Goal: Task Accomplishment & Management: Manage account settings

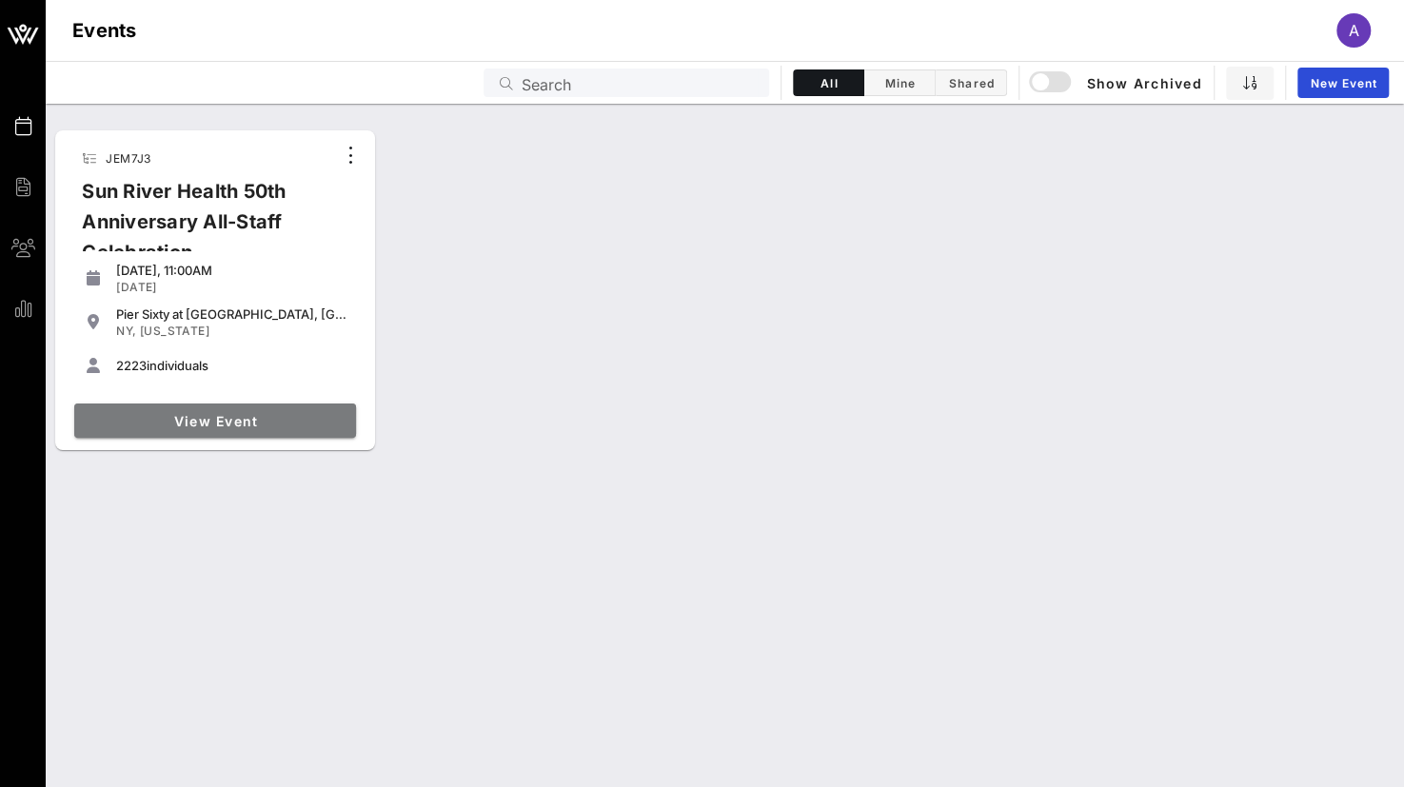
click at [271, 413] on span "View Event" at bounding box center [215, 421] width 267 height 16
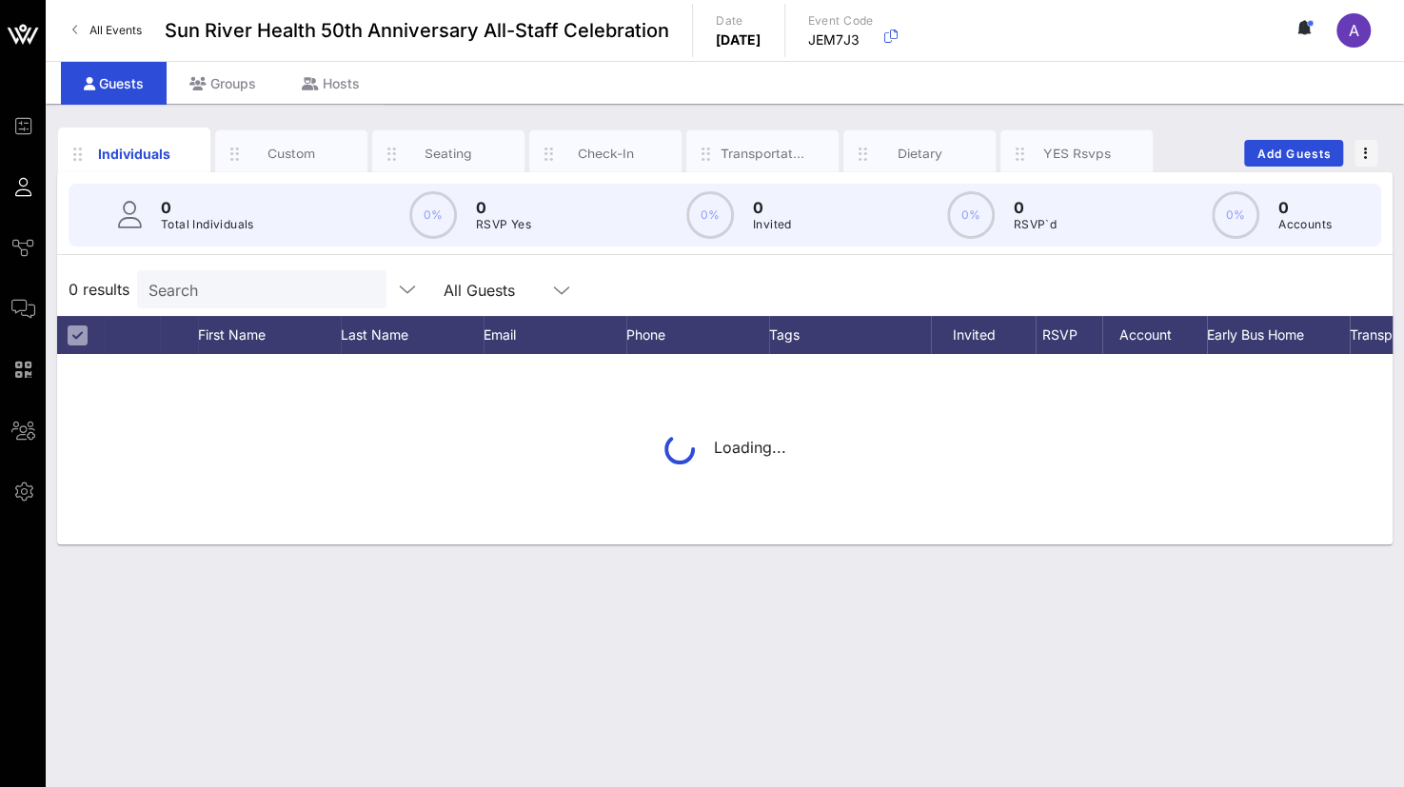
click at [220, 281] on input "Search" at bounding box center [259, 289] width 223 height 25
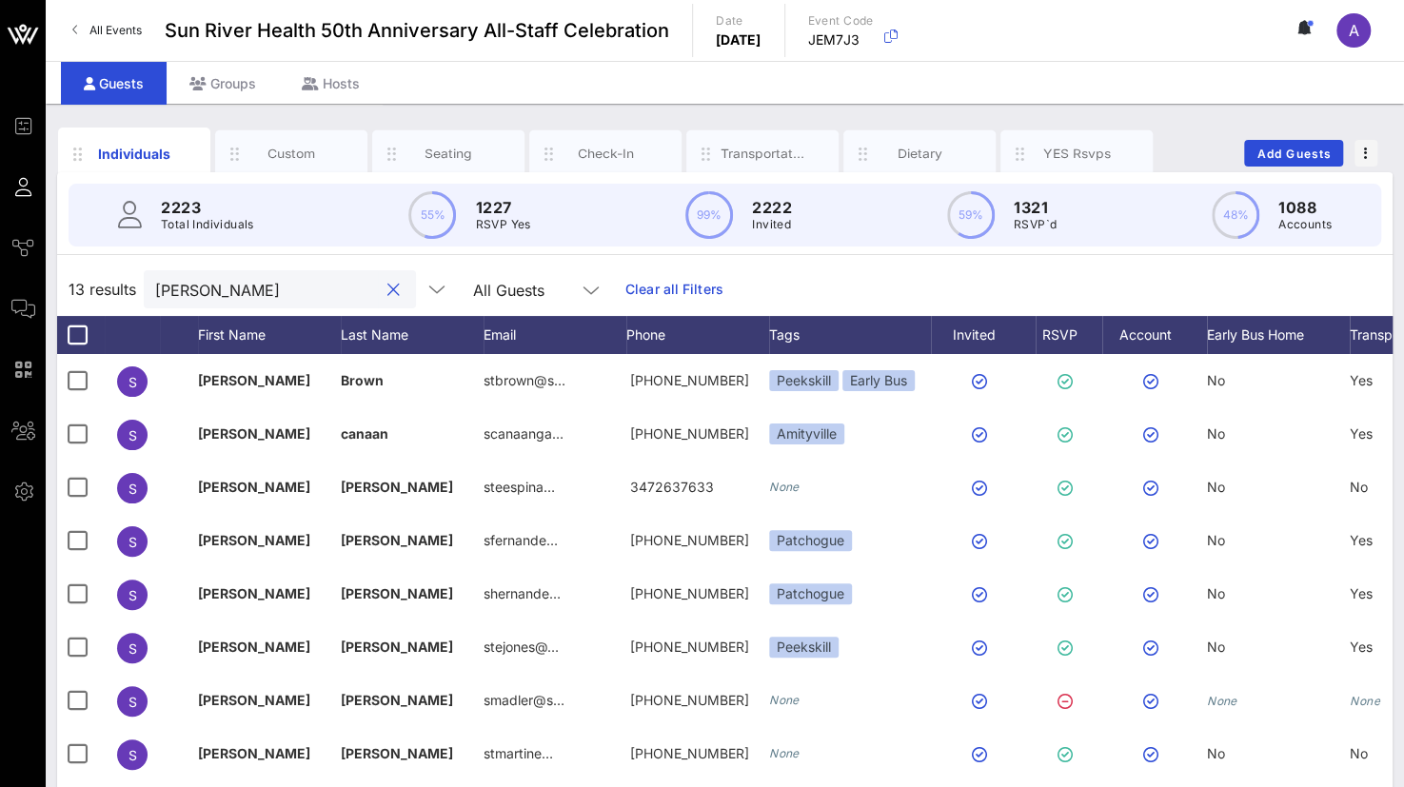
click at [253, 281] on input "[PERSON_NAME]" at bounding box center [266, 289] width 223 height 25
drag, startPoint x: 253, startPoint y: 281, endPoint x: 143, endPoint y: 276, distance: 110.5
click at [143, 276] on div "13 results [PERSON_NAME] All Guests Clear all Filters" at bounding box center [724, 289] width 1335 height 53
paste input "[PERSON_NAME]"
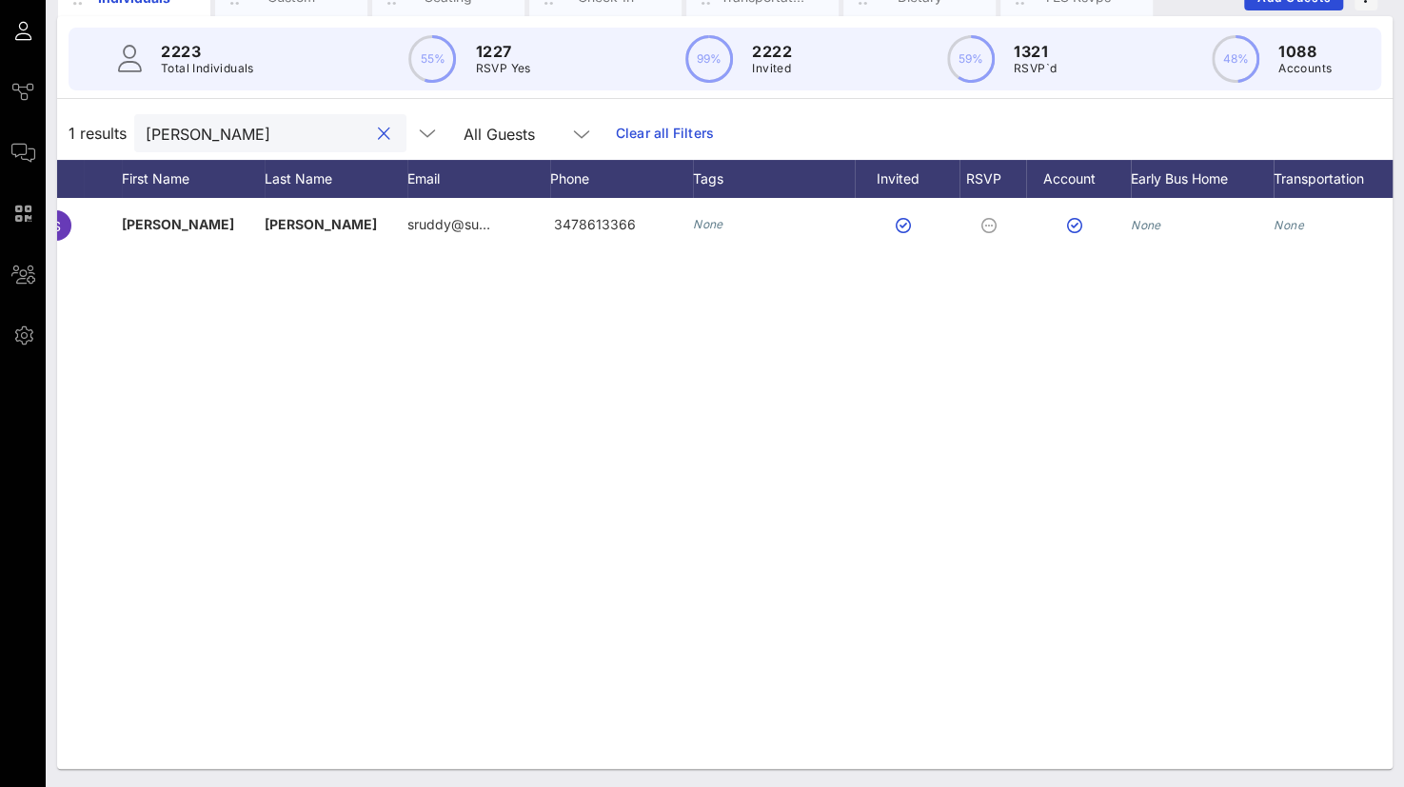
scroll to position [0, 148]
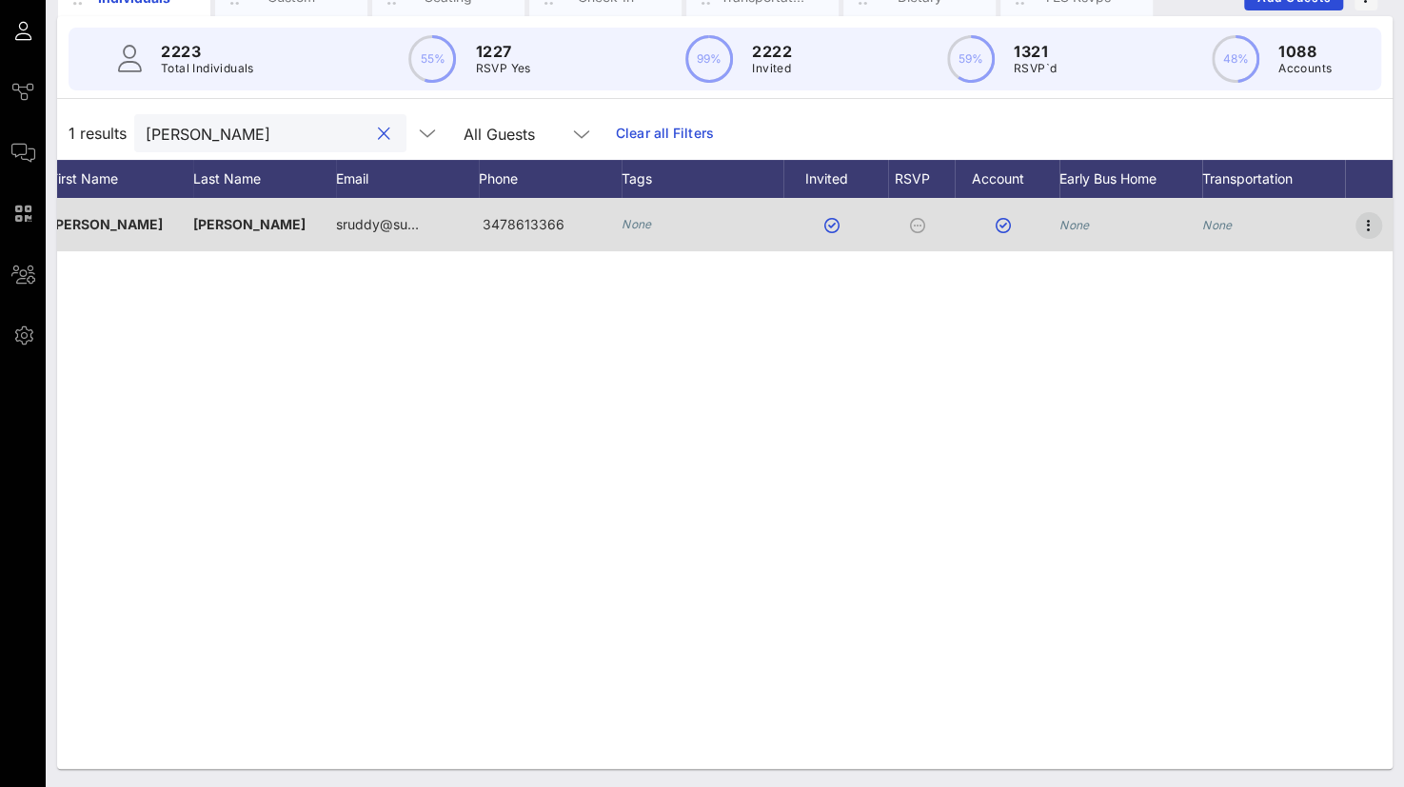
type input "[PERSON_NAME]"
click at [1366, 218] on icon "button" at bounding box center [1368, 225] width 23 height 23
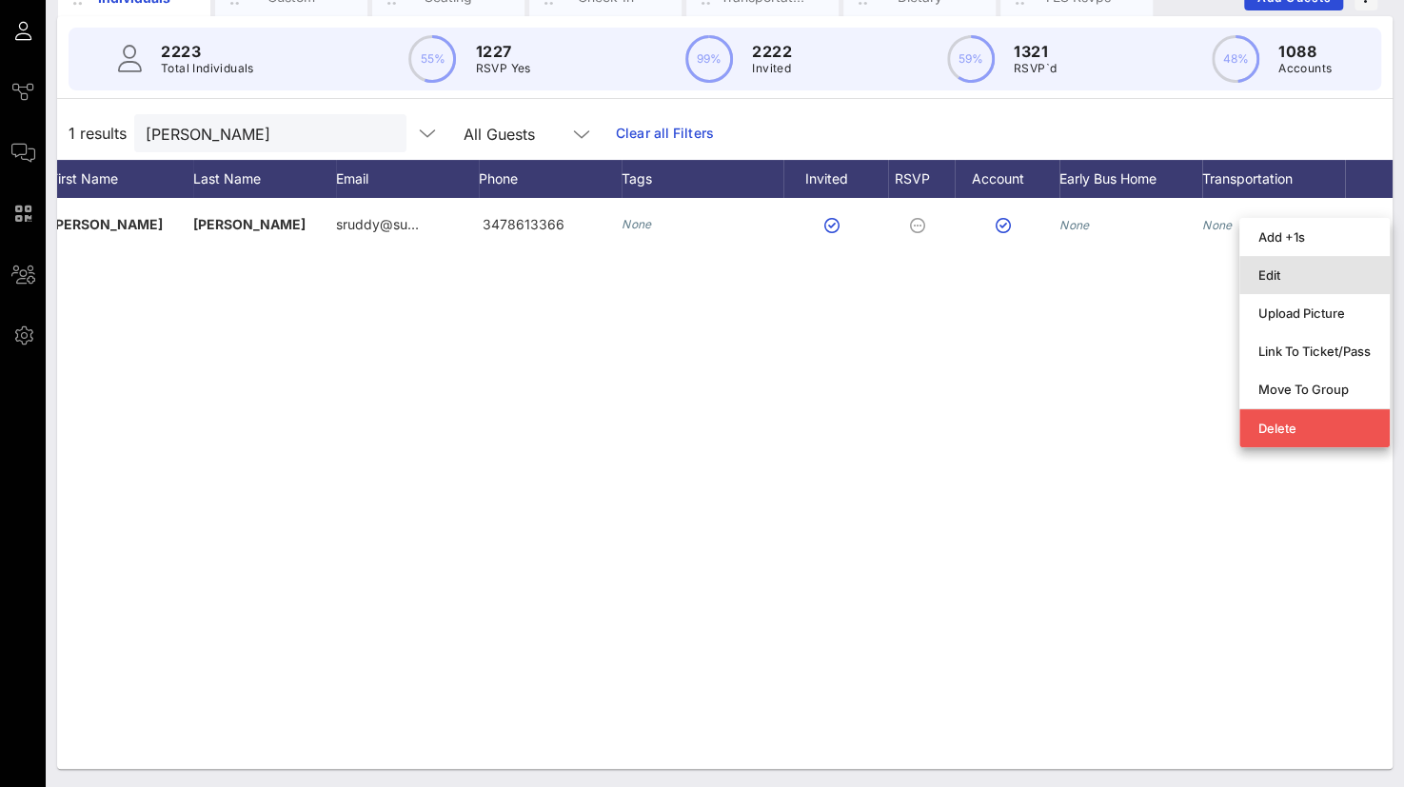
click at [1285, 271] on div "Edit" at bounding box center [1314, 274] width 112 height 15
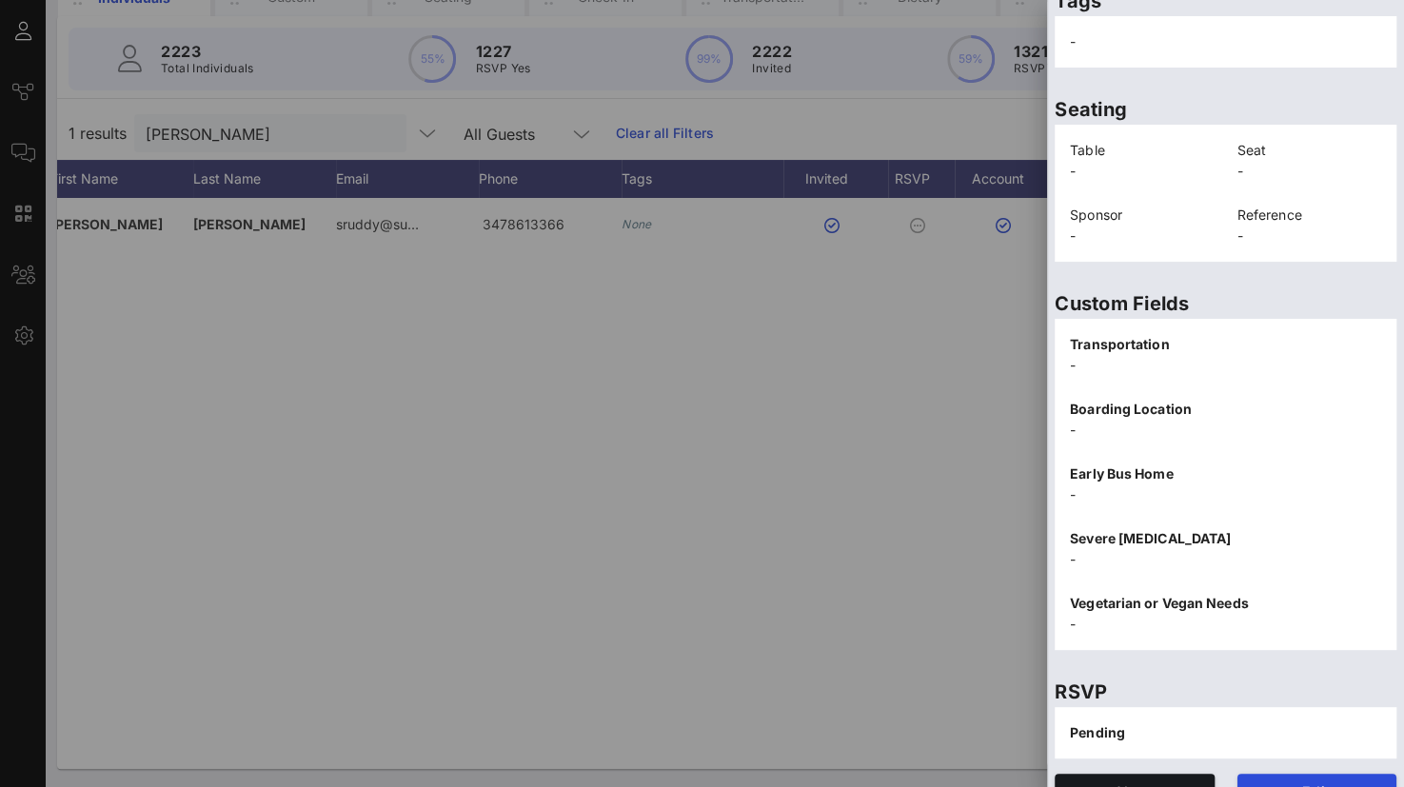
scroll to position [412, 0]
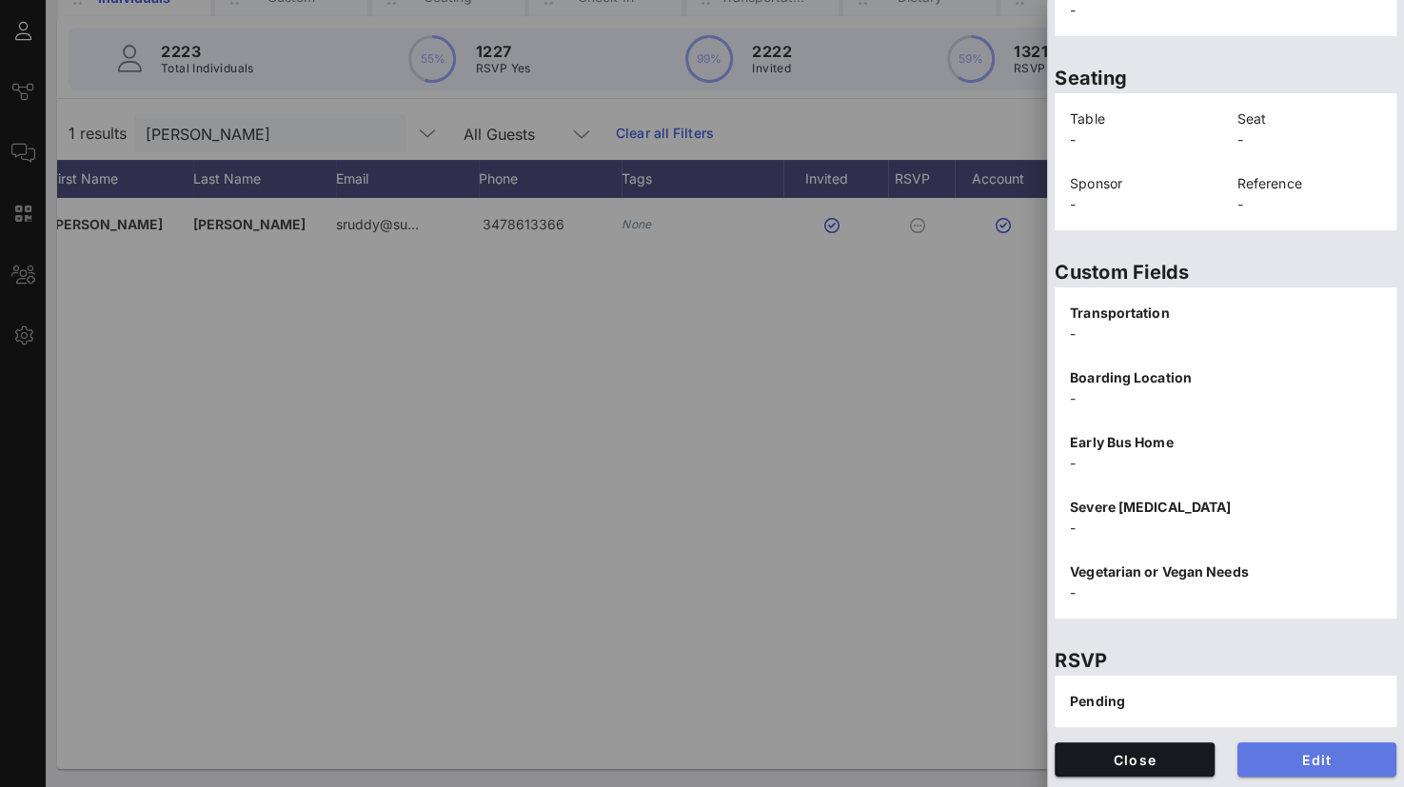
click at [1286, 761] on span "Edit" at bounding box center [1317, 760] width 129 height 16
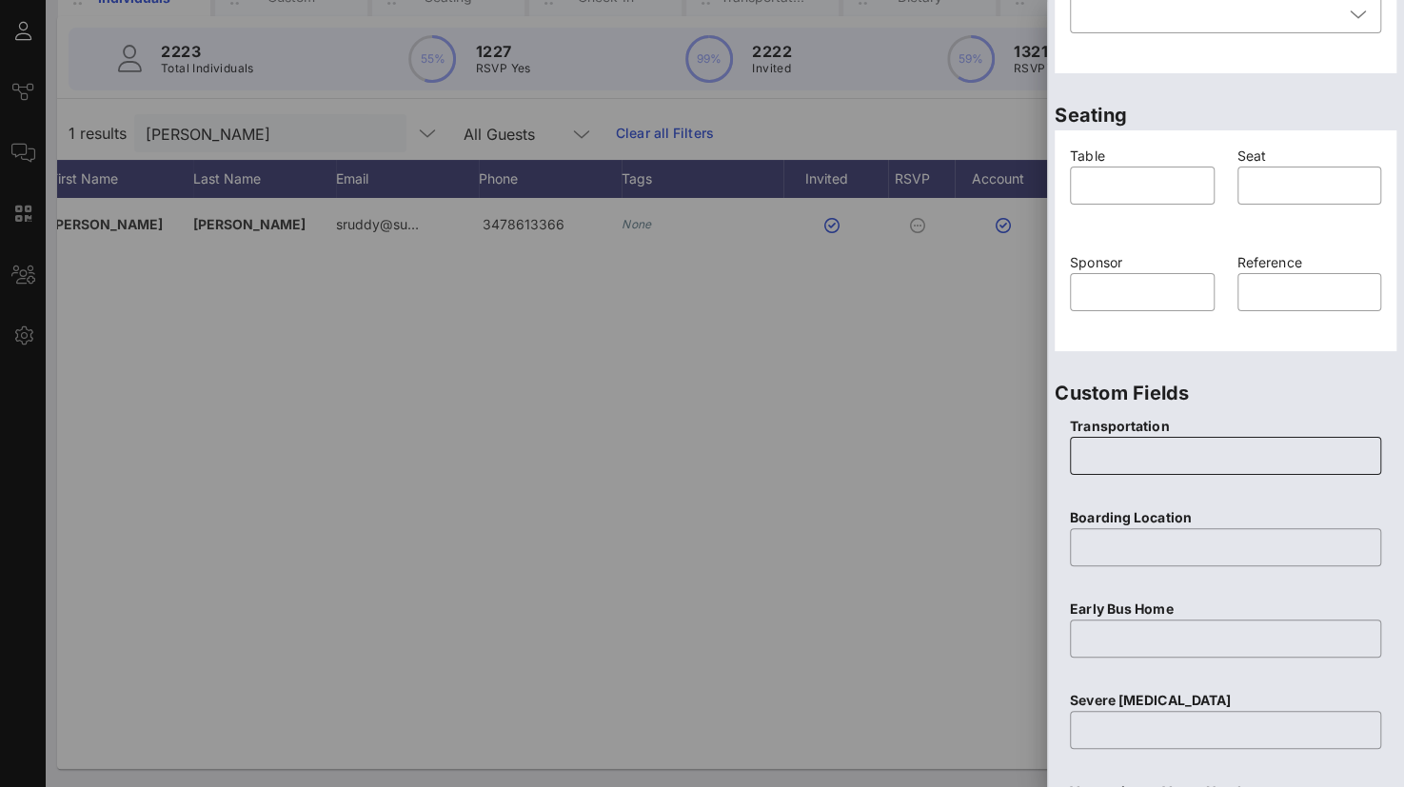
click at [1150, 450] on input "text" at bounding box center [1225, 456] width 288 height 30
type input "None"
type input "N/A"
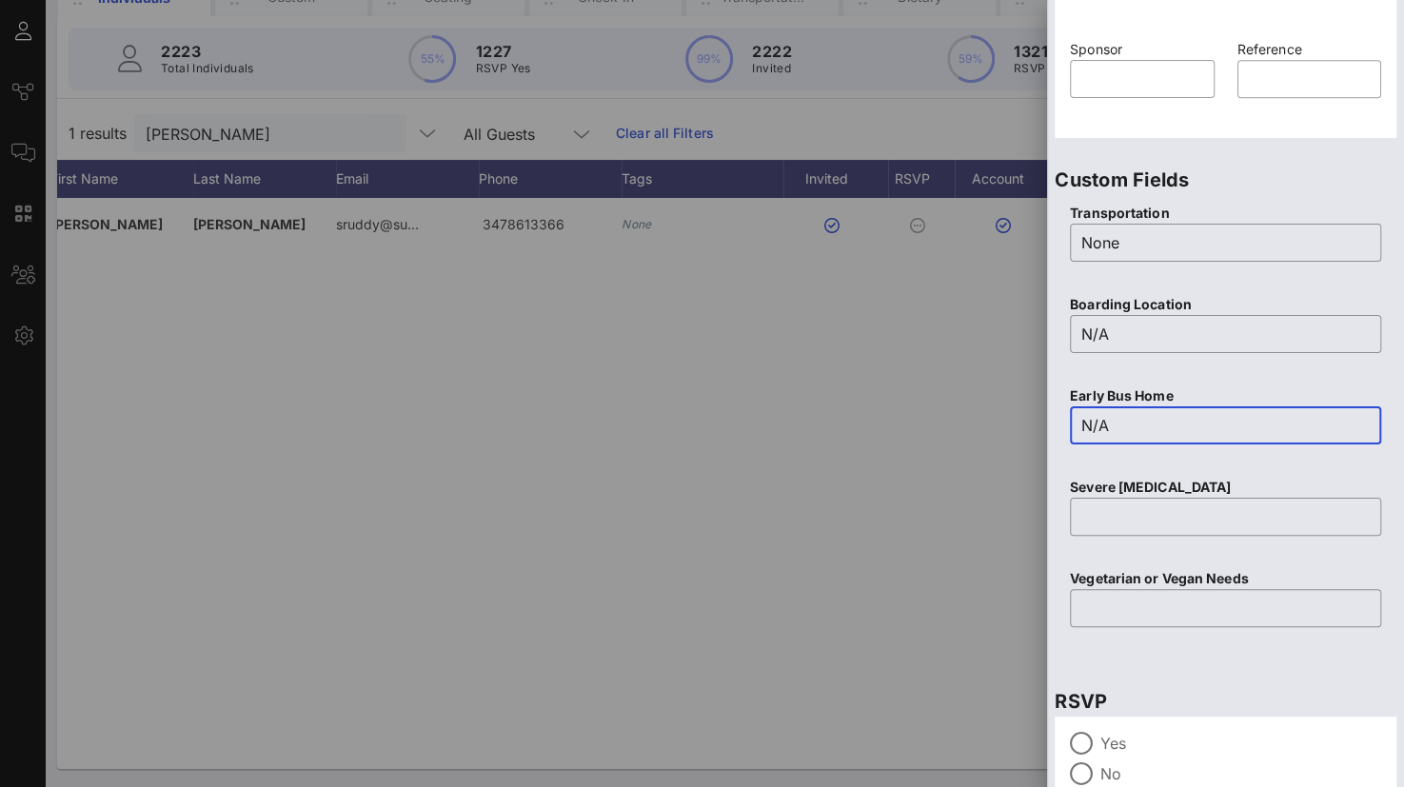
scroll to position [750, 0]
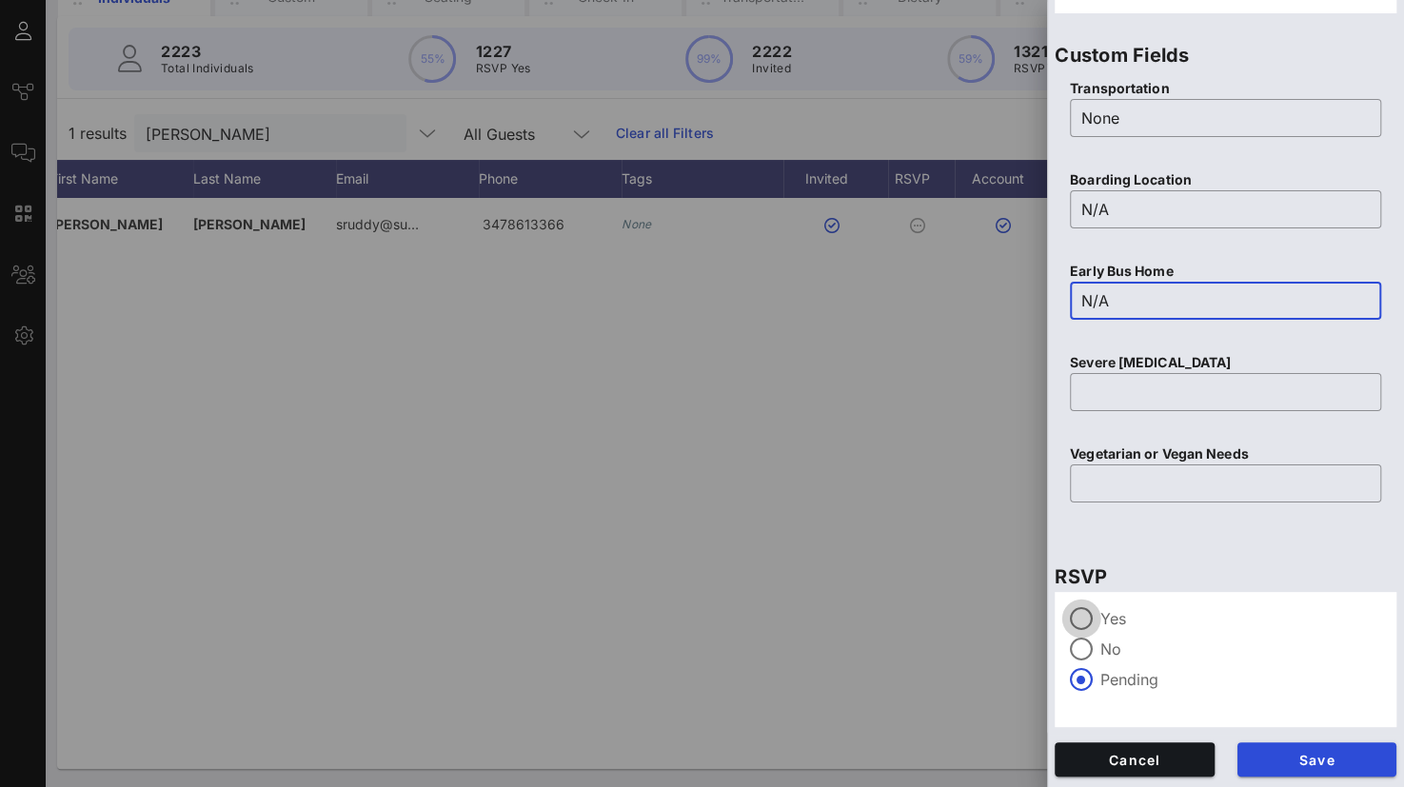
type input "N/A"
click at [1081, 614] on div at bounding box center [1081, 619] width 32 height 32
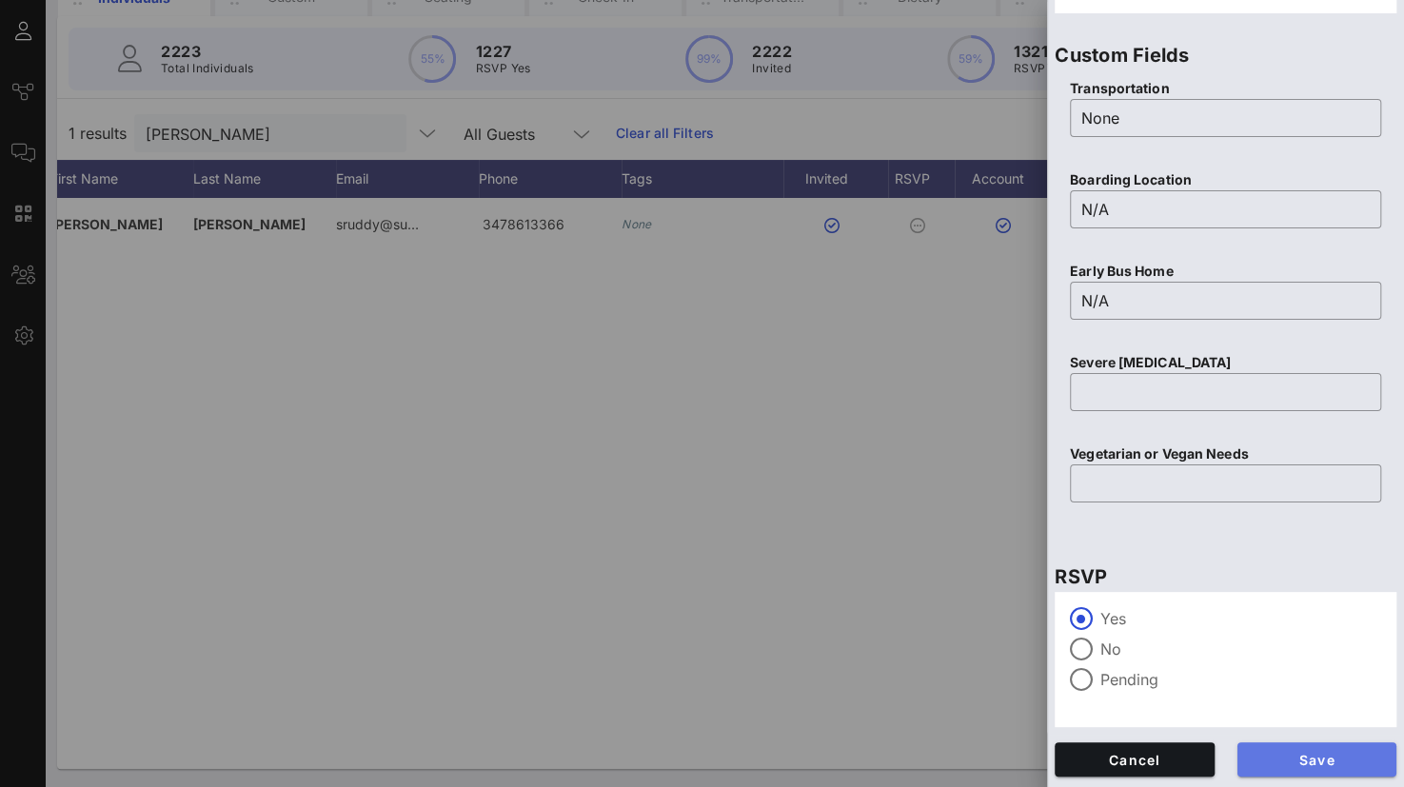
click at [1263, 749] on button "Save" at bounding box center [1317, 759] width 160 height 34
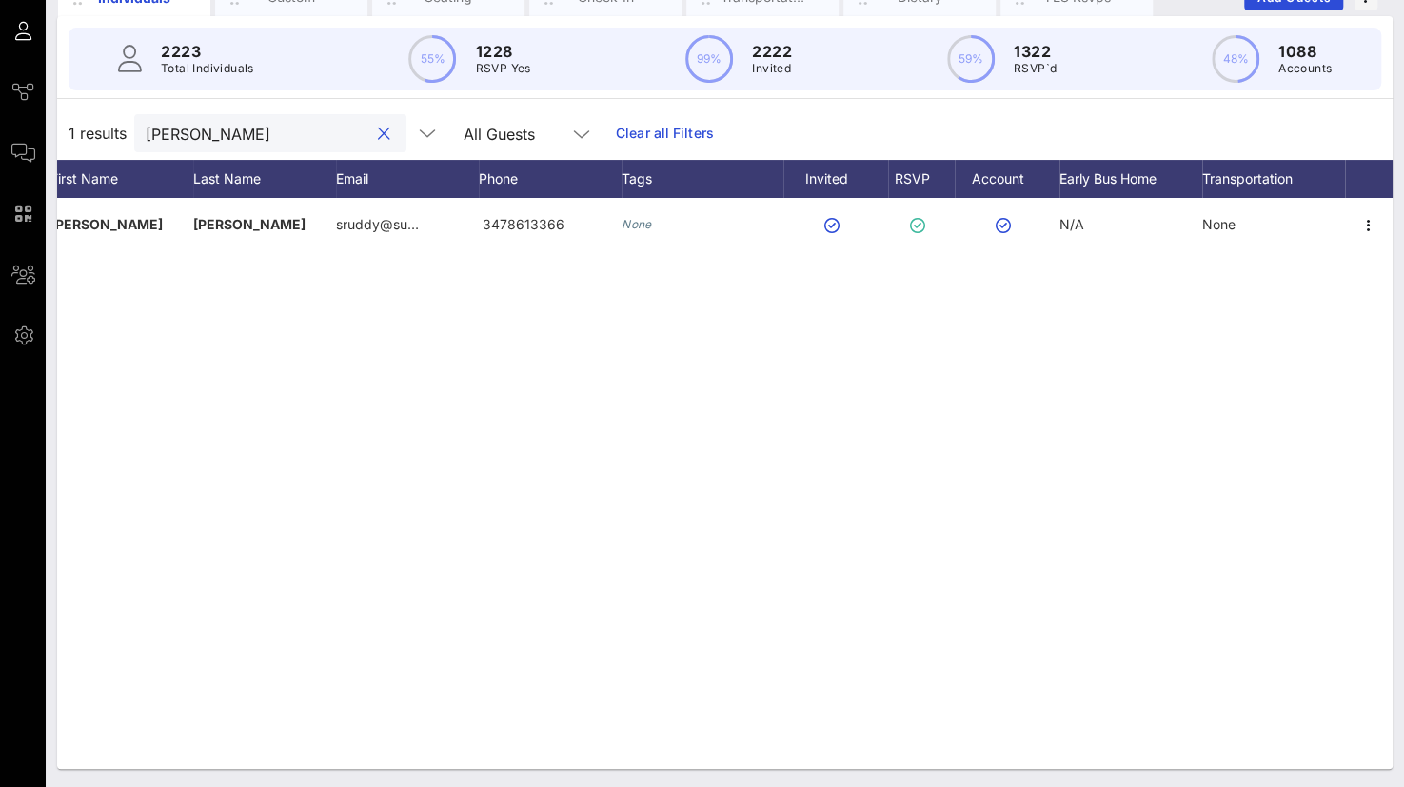
drag, startPoint x: 326, startPoint y: 135, endPoint x: 142, endPoint y: 119, distance: 184.4
click at [142, 119] on div "[PERSON_NAME]" at bounding box center [270, 133] width 272 height 38
paste input "[PERSON_NAME]"
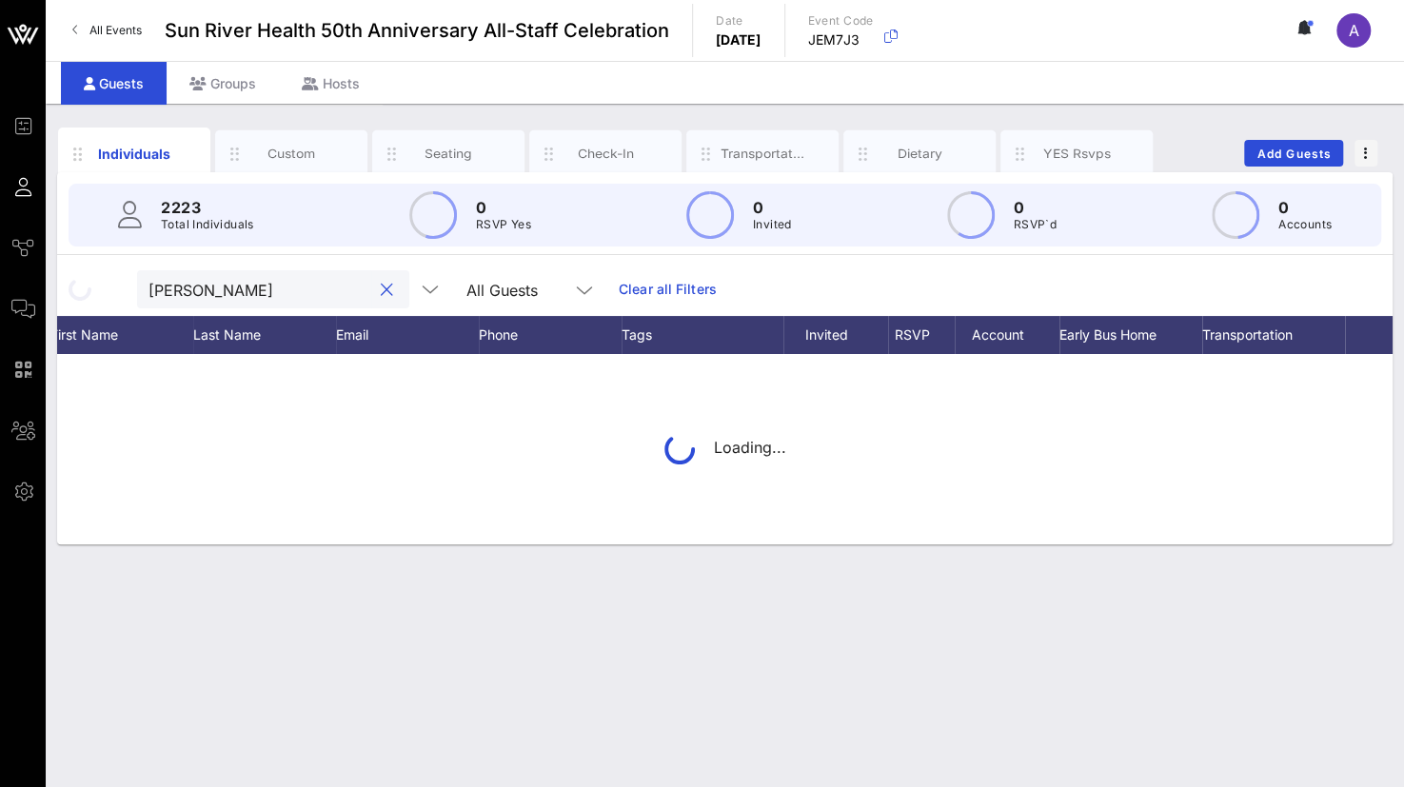
scroll to position [0, 0]
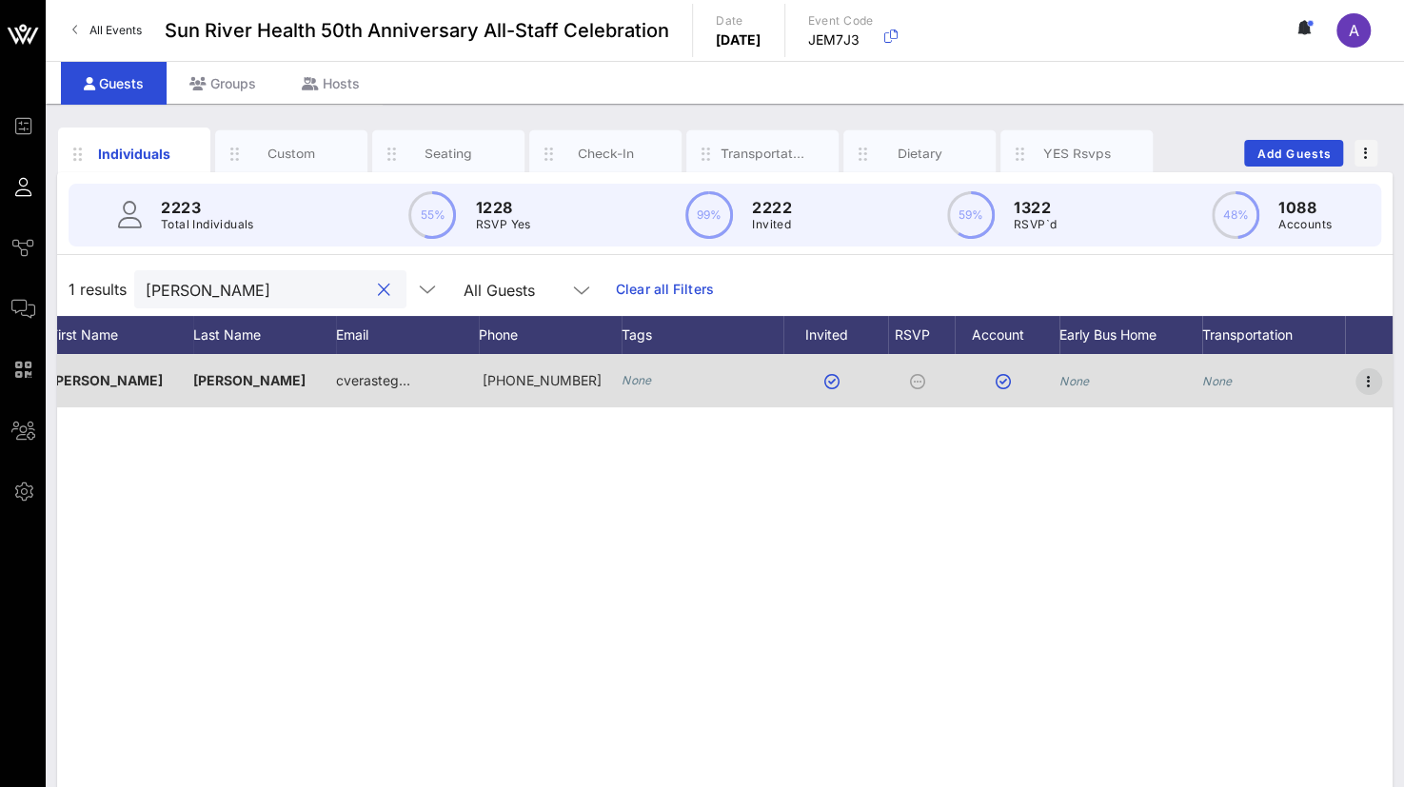
type input "[PERSON_NAME]"
click at [1363, 386] on icon "button" at bounding box center [1368, 381] width 23 height 23
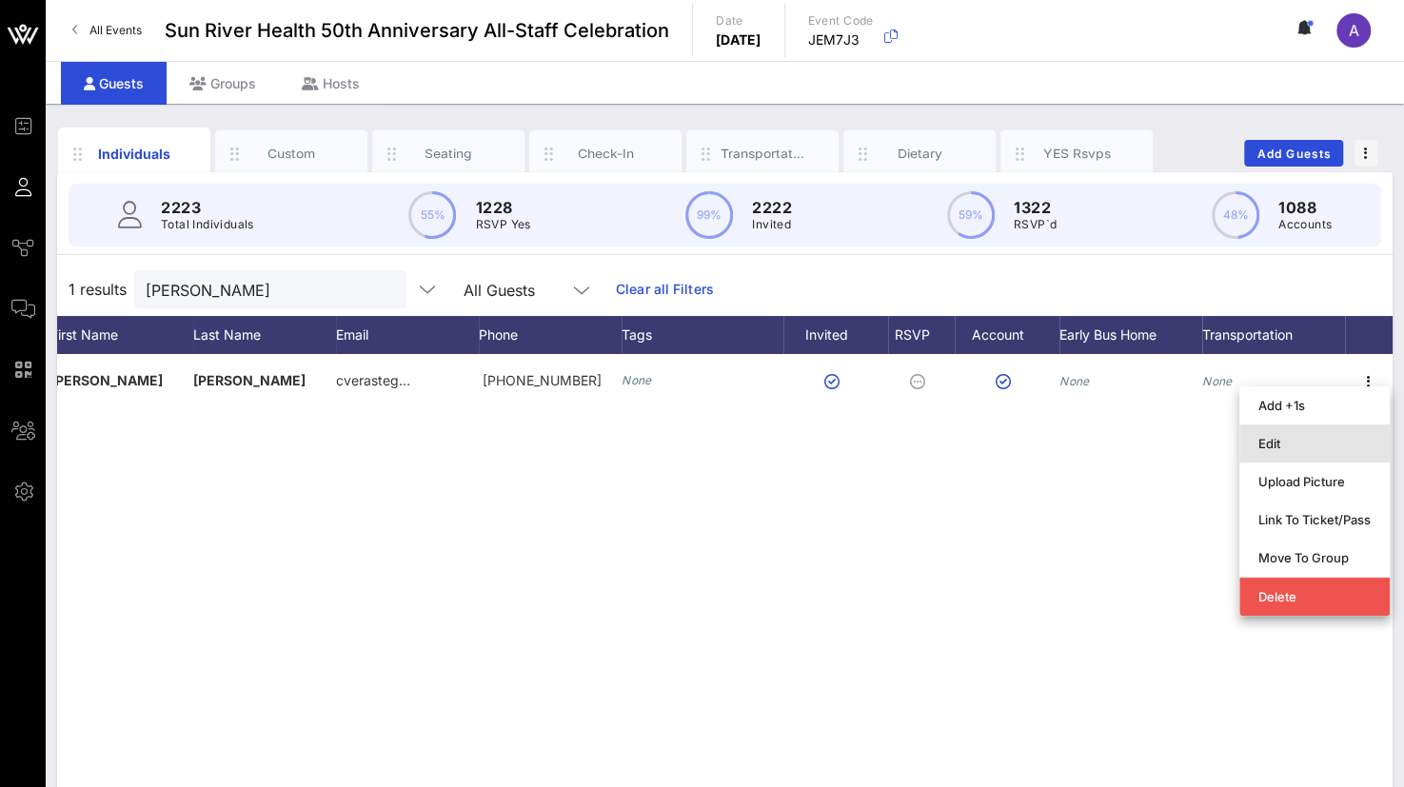
click at [1330, 441] on div "Edit" at bounding box center [1314, 443] width 112 height 15
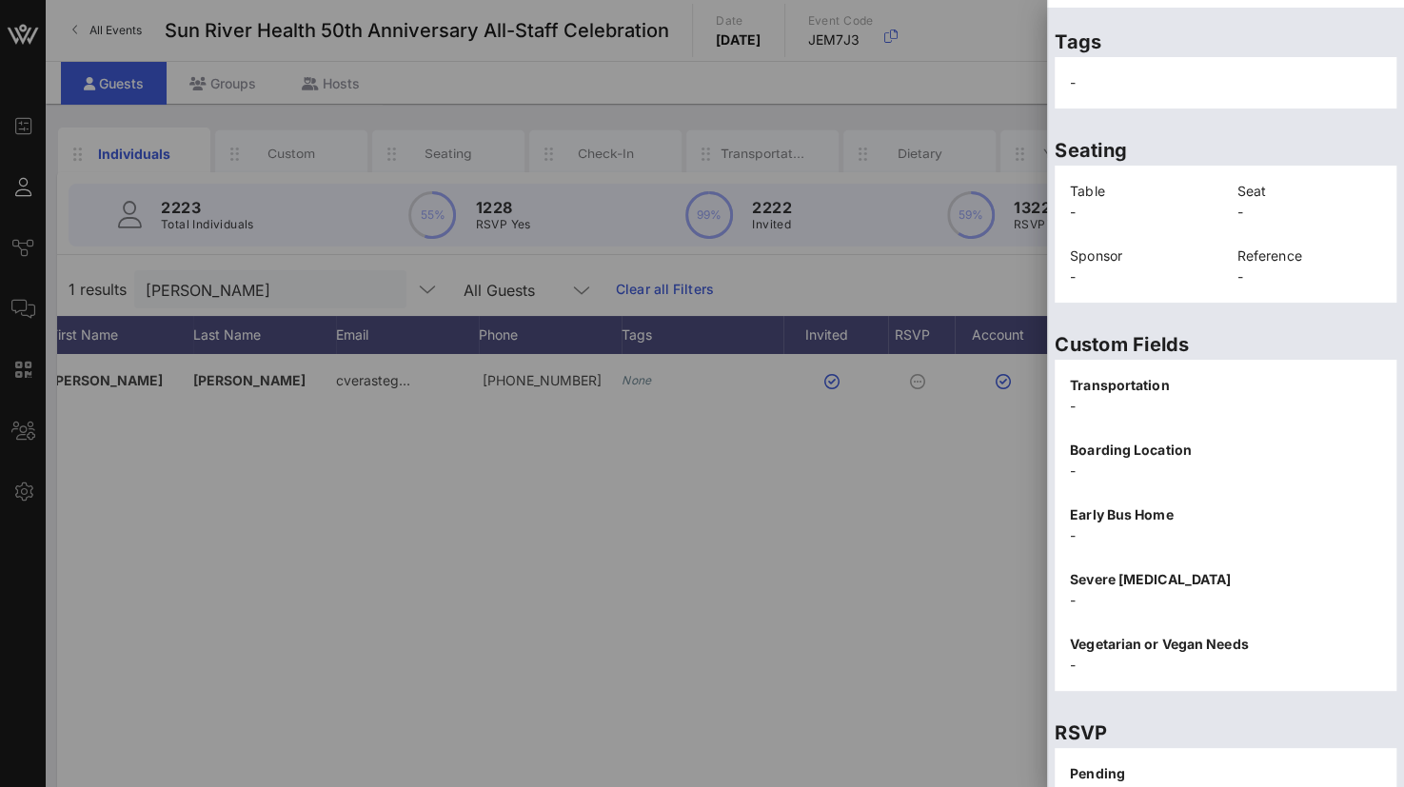
scroll to position [412, 0]
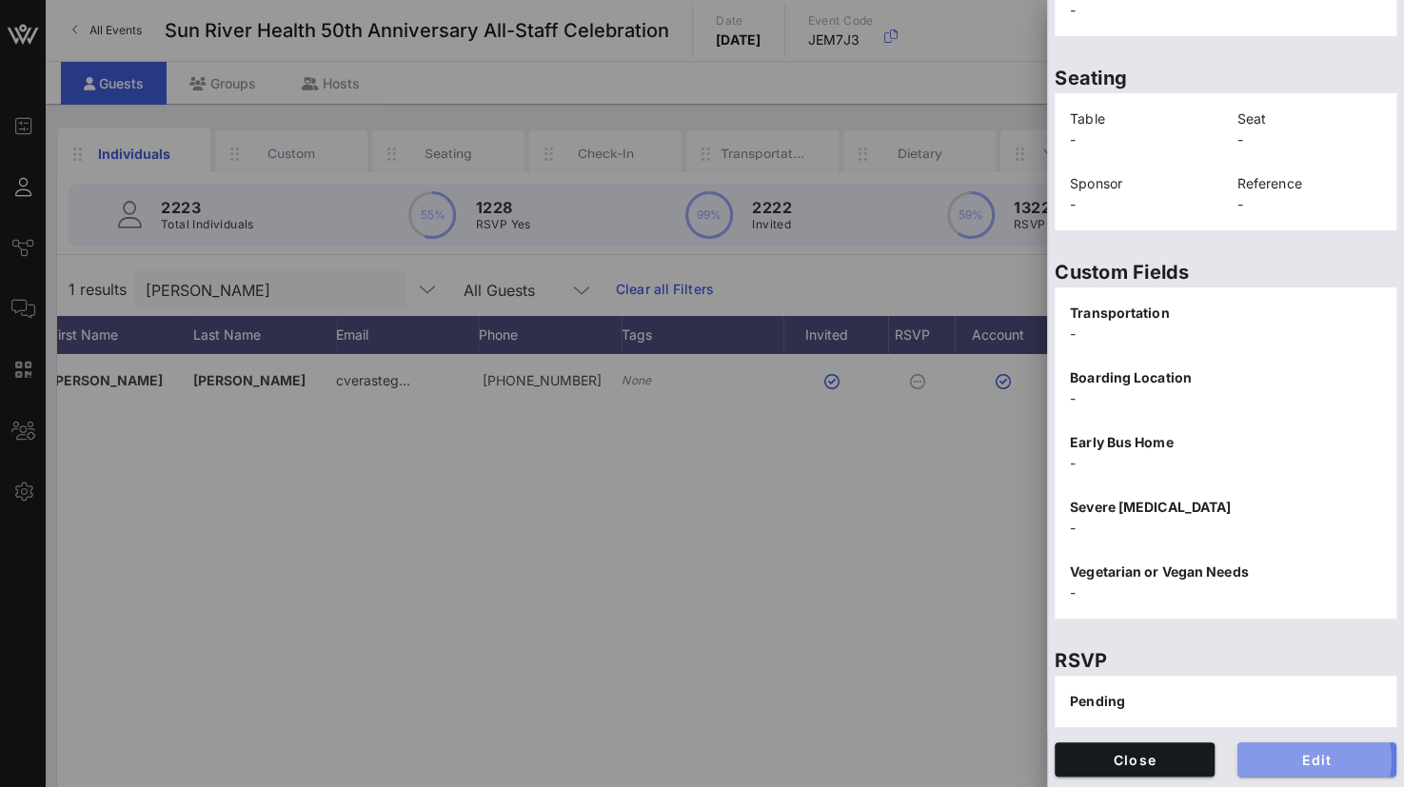
click at [1296, 762] on span "Edit" at bounding box center [1317, 760] width 129 height 16
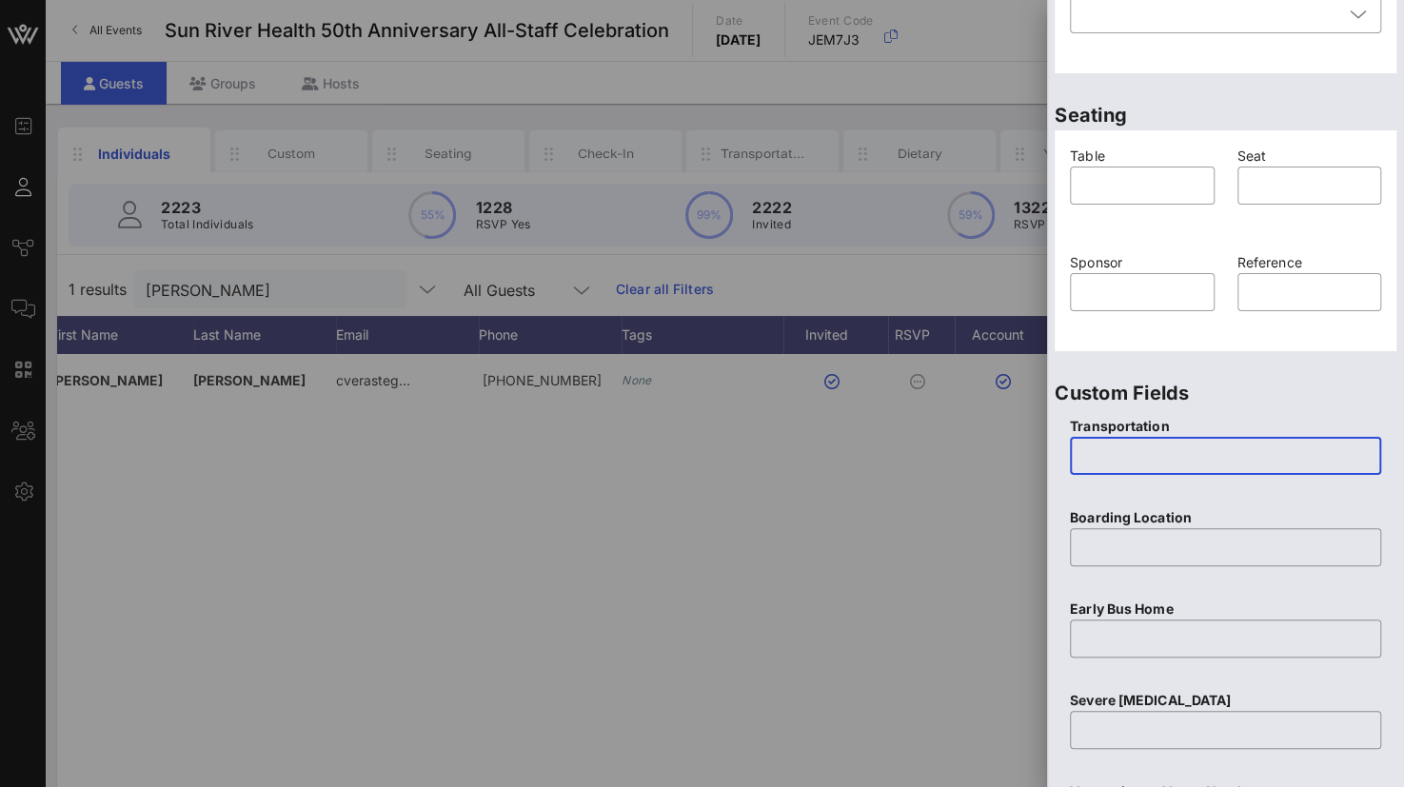
click at [1123, 446] on input "text" at bounding box center [1225, 456] width 288 height 30
type input "None"
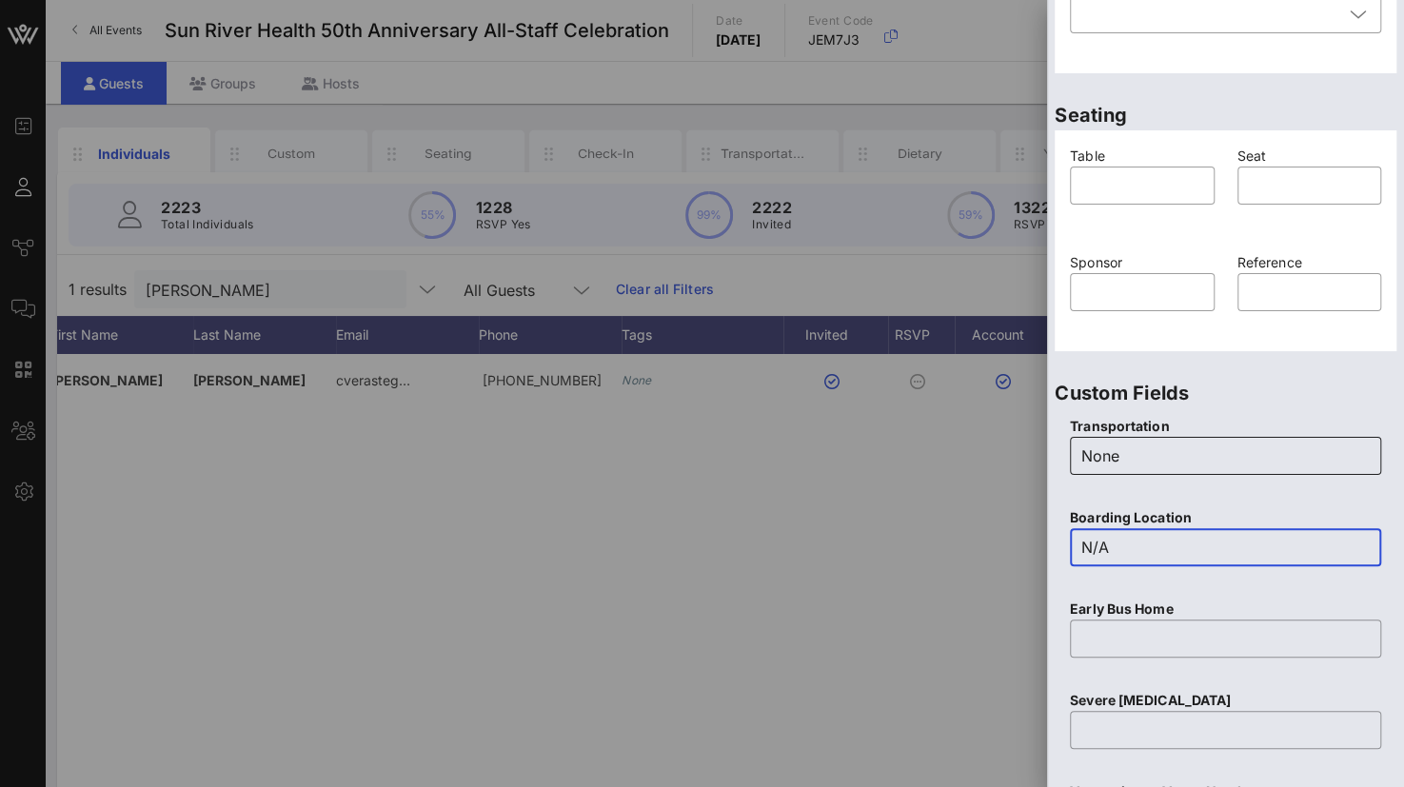
type input "N/A"
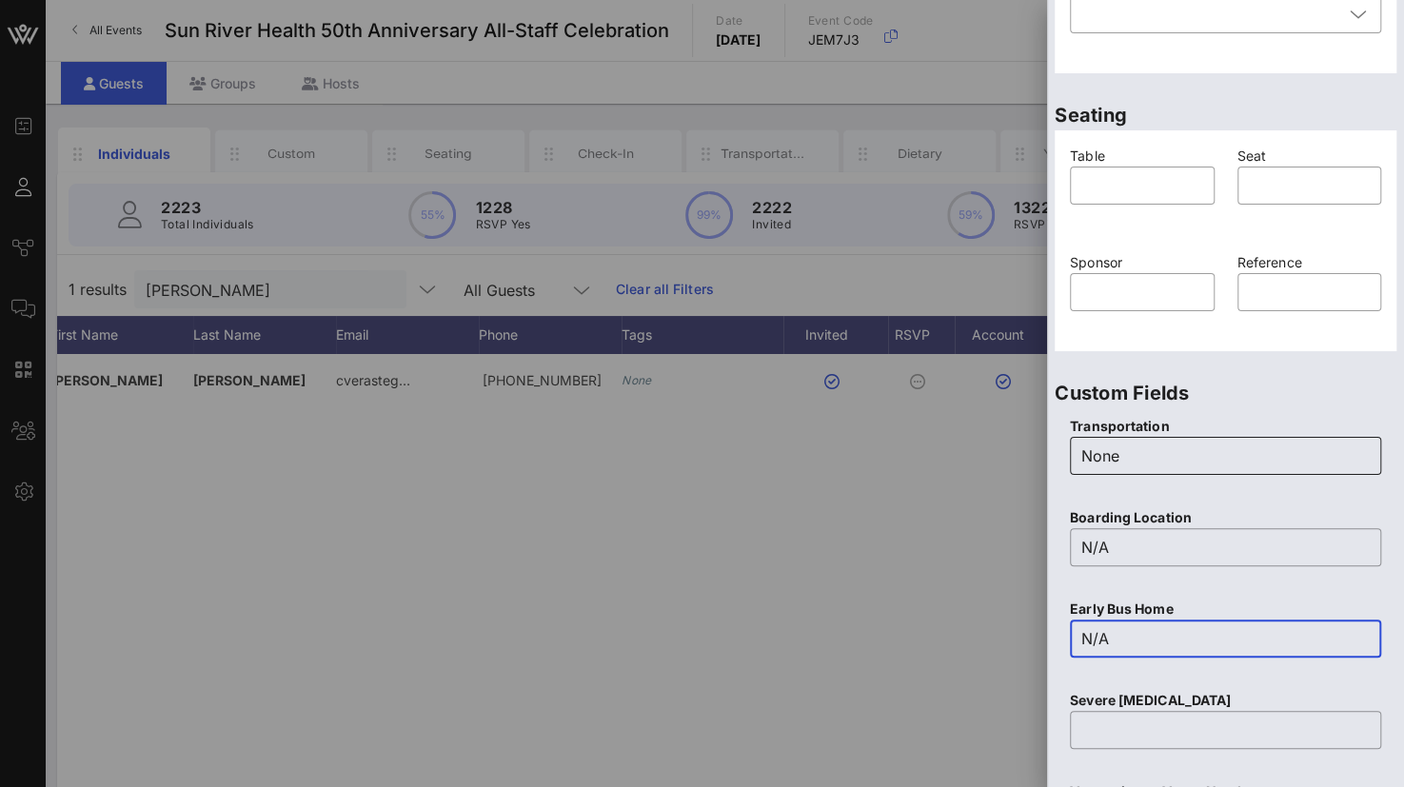
type input "N/A"
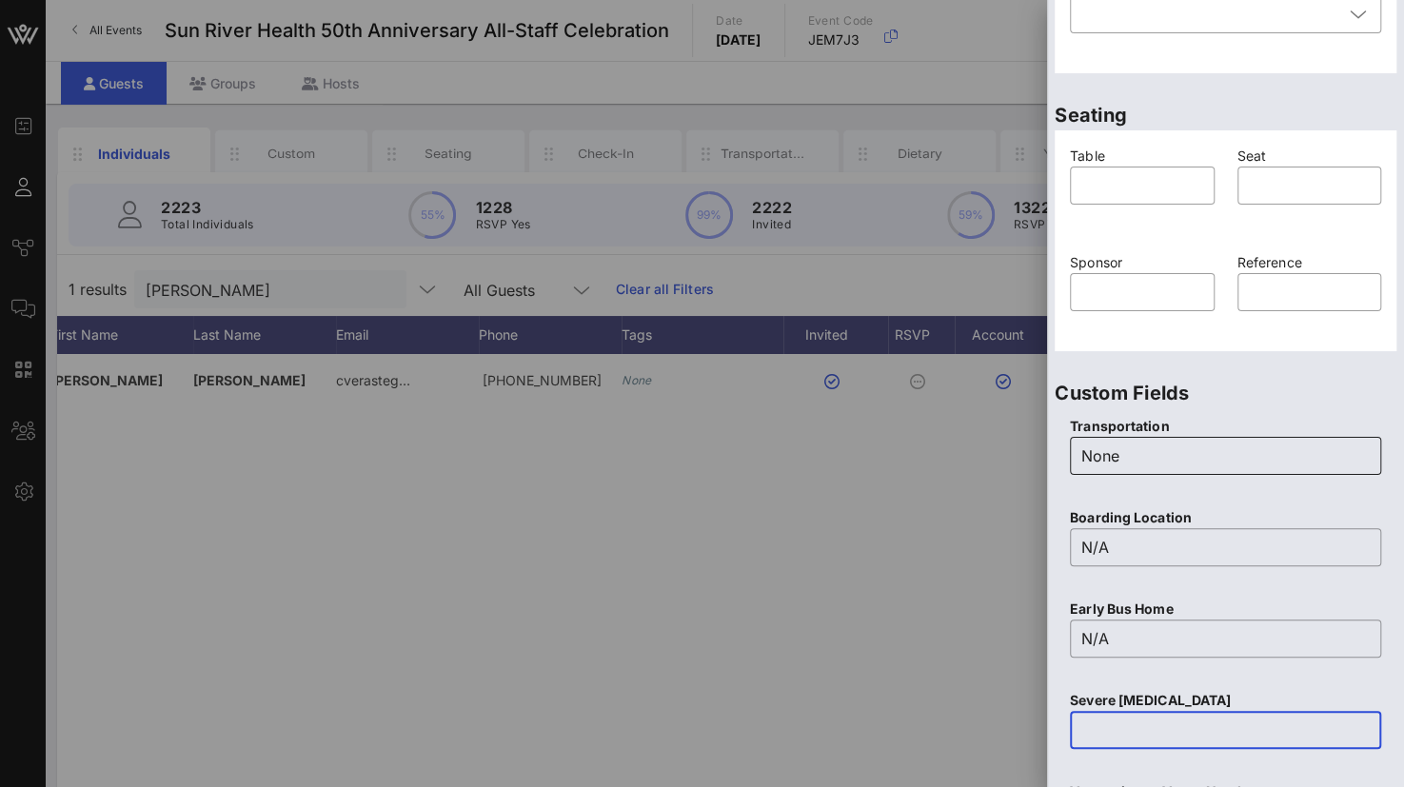
scroll to position [750, 0]
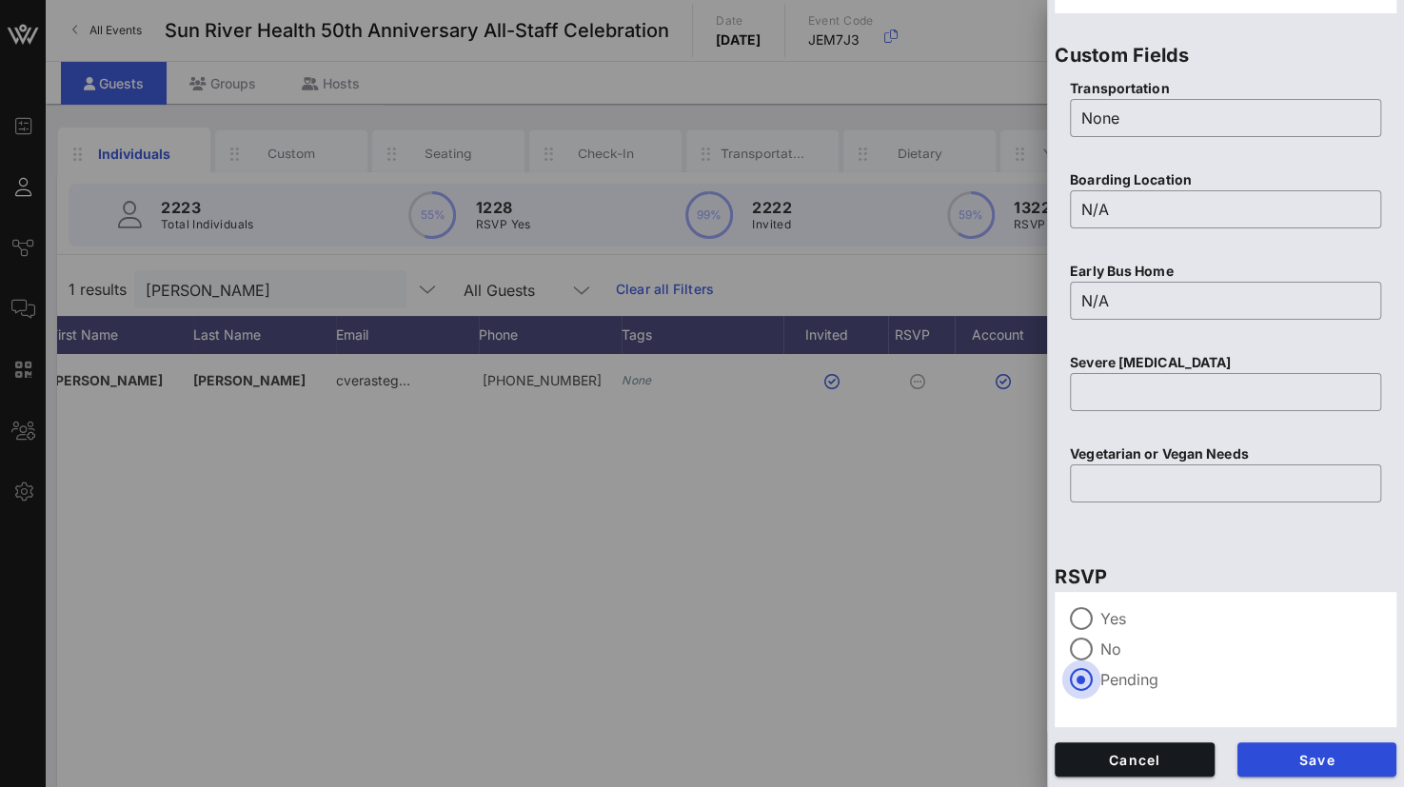
click at [1097, 610] on div "Yes" at bounding box center [1225, 618] width 311 height 23
click at [1317, 762] on span "Save" at bounding box center [1317, 760] width 129 height 16
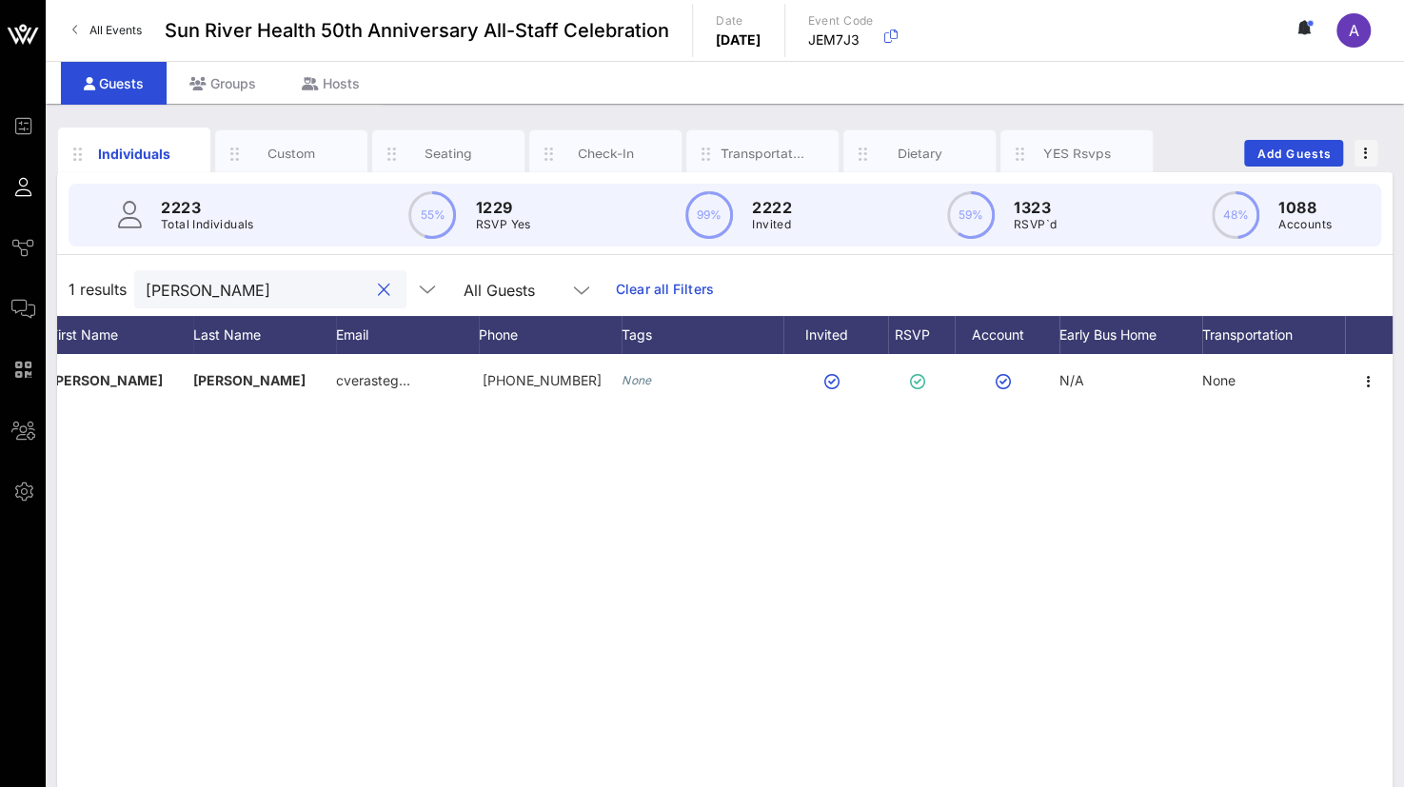
drag, startPoint x: 332, startPoint y: 290, endPoint x: 114, endPoint y: 292, distance: 218.0
click at [114, 292] on div "1 results [PERSON_NAME] All Guests Clear all Filters" at bounding box center [724, 289] width 1335 height 53
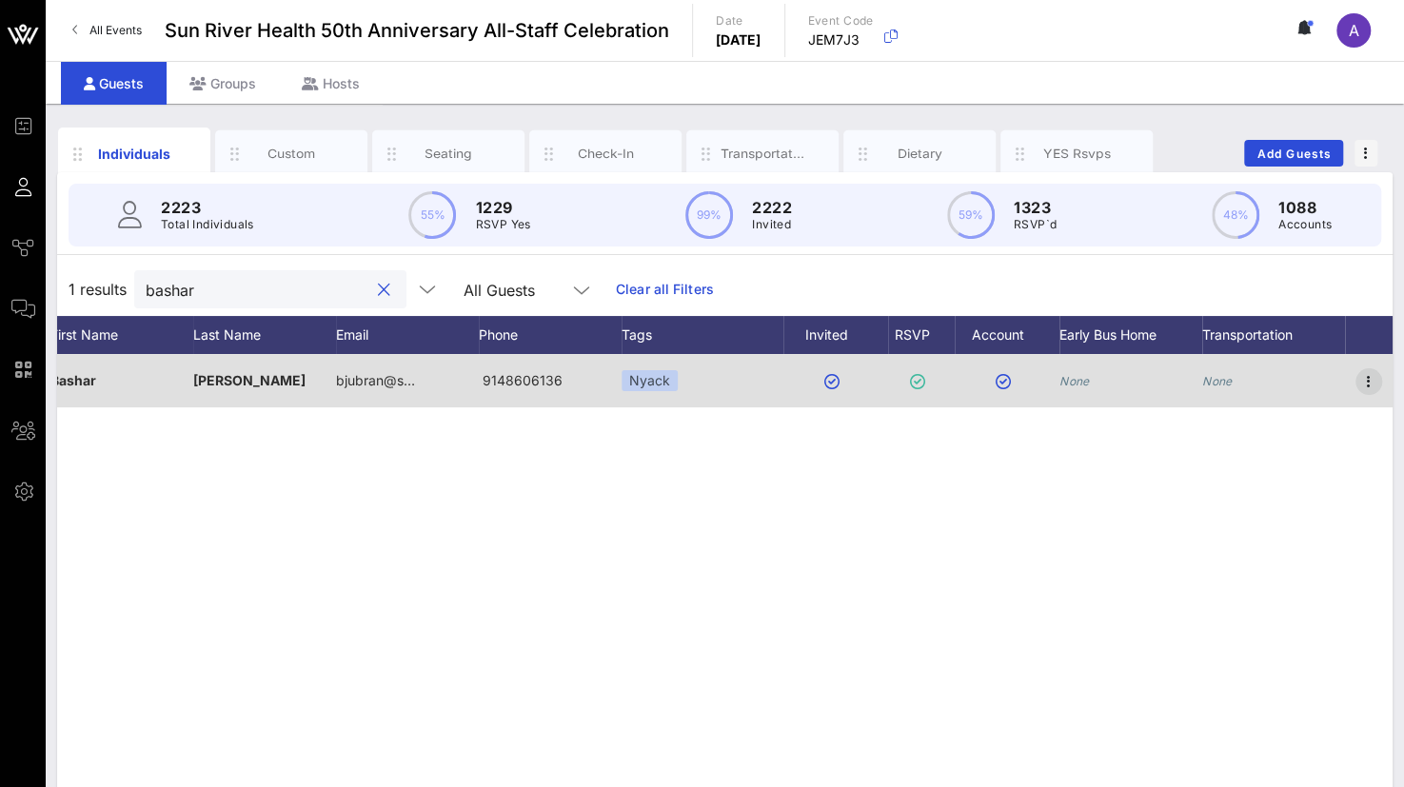
type input "bashar"
click at [1375, 381] on icon "button" at bounding box center [1368, 381] width 23 height 23
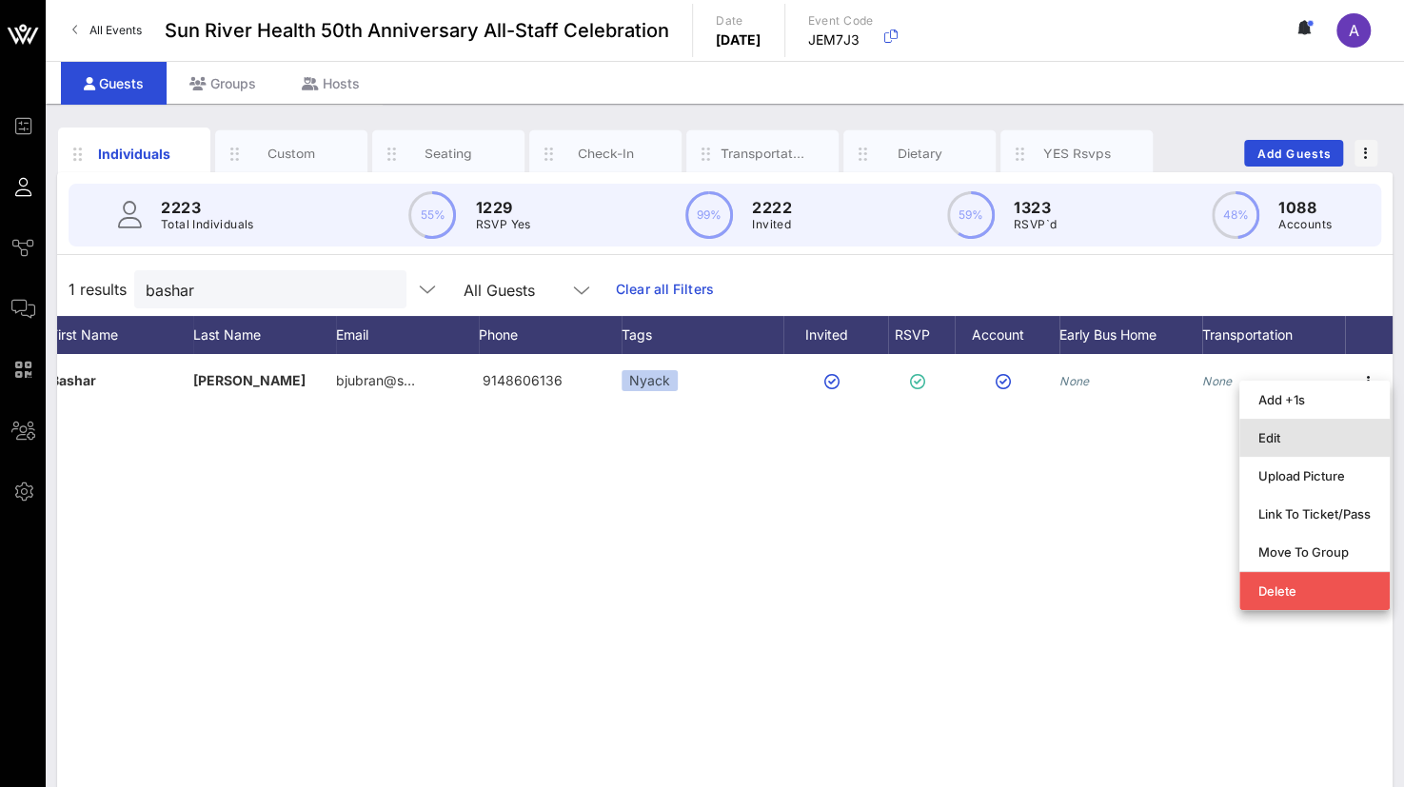
click at [1270, 436] on div "Edit" at bounding box center [1314, 437] width 112 height 15
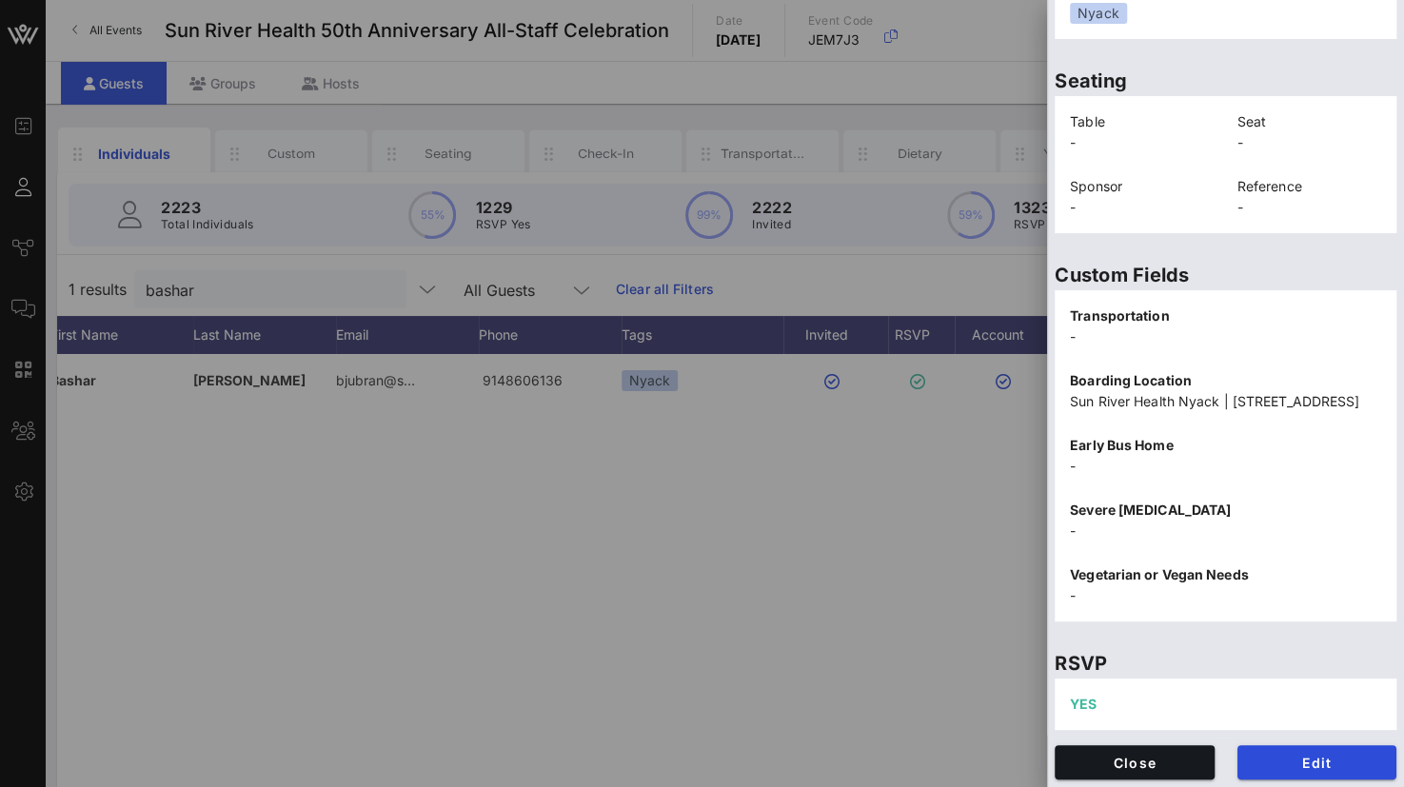
scroll to position [433, 0]
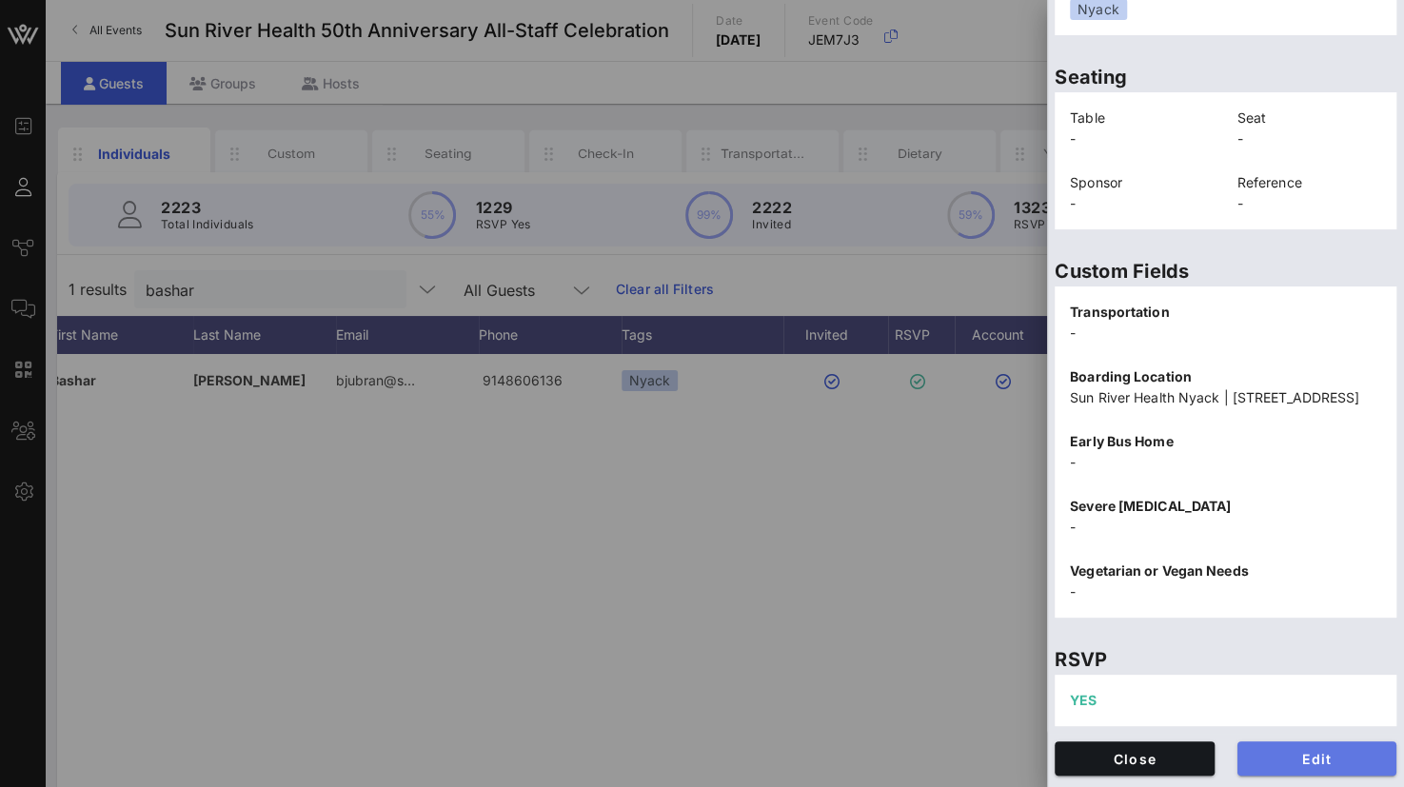
click at [1284, 759] on span "Edit" at bounding box center [1317, 759] width 129 height 16
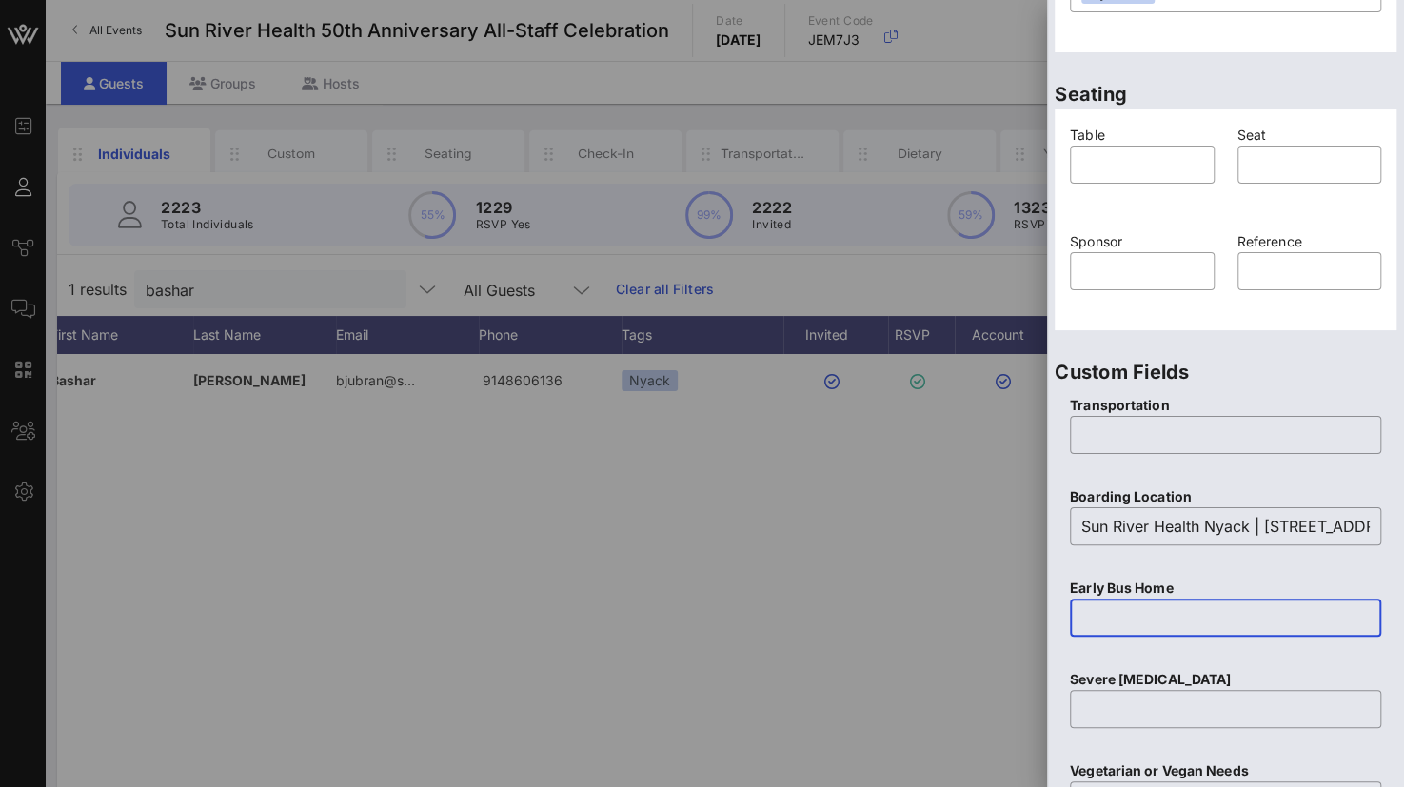
click at [1113, 603] on input "text" at bounding box center [1225, 618] width 288 height 30
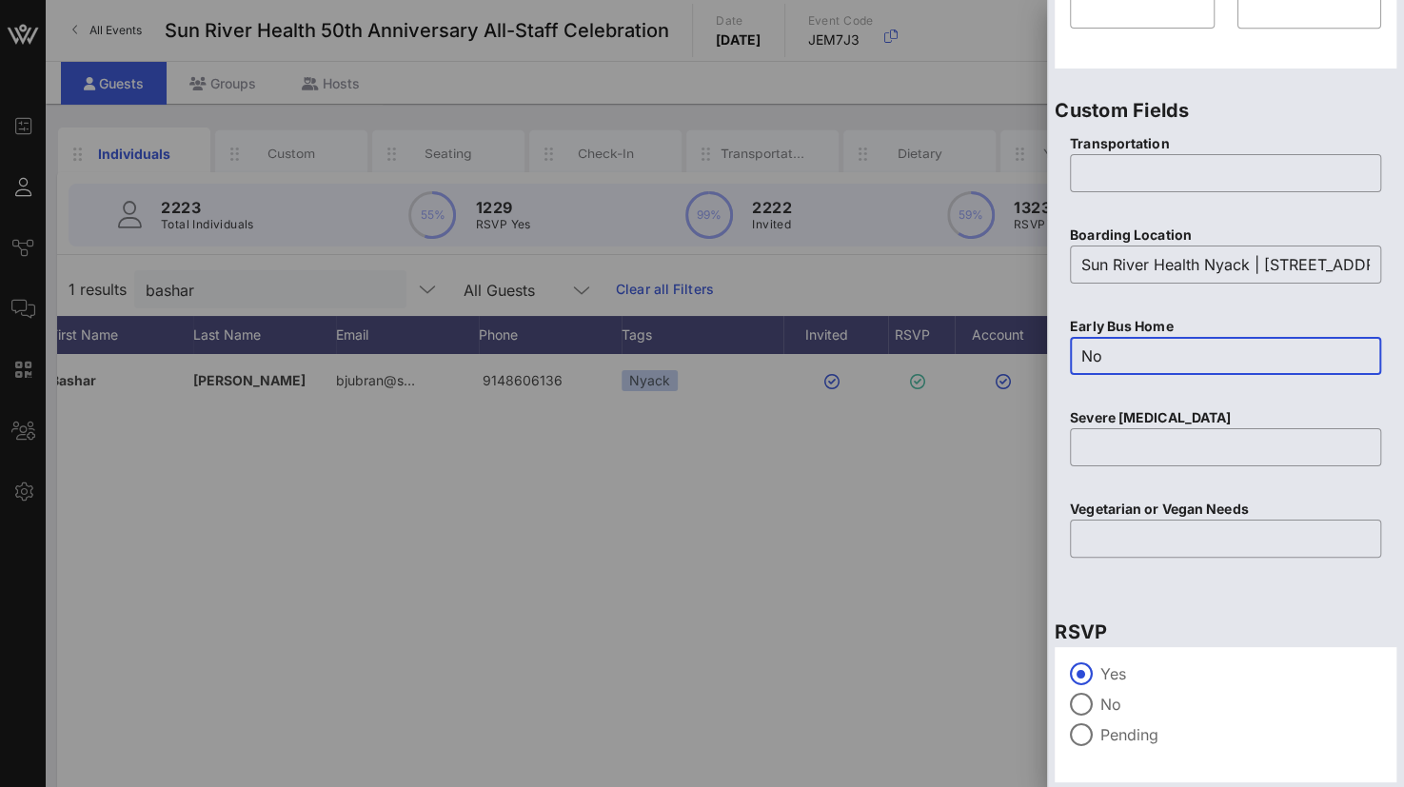
scroll to position [750, 0]
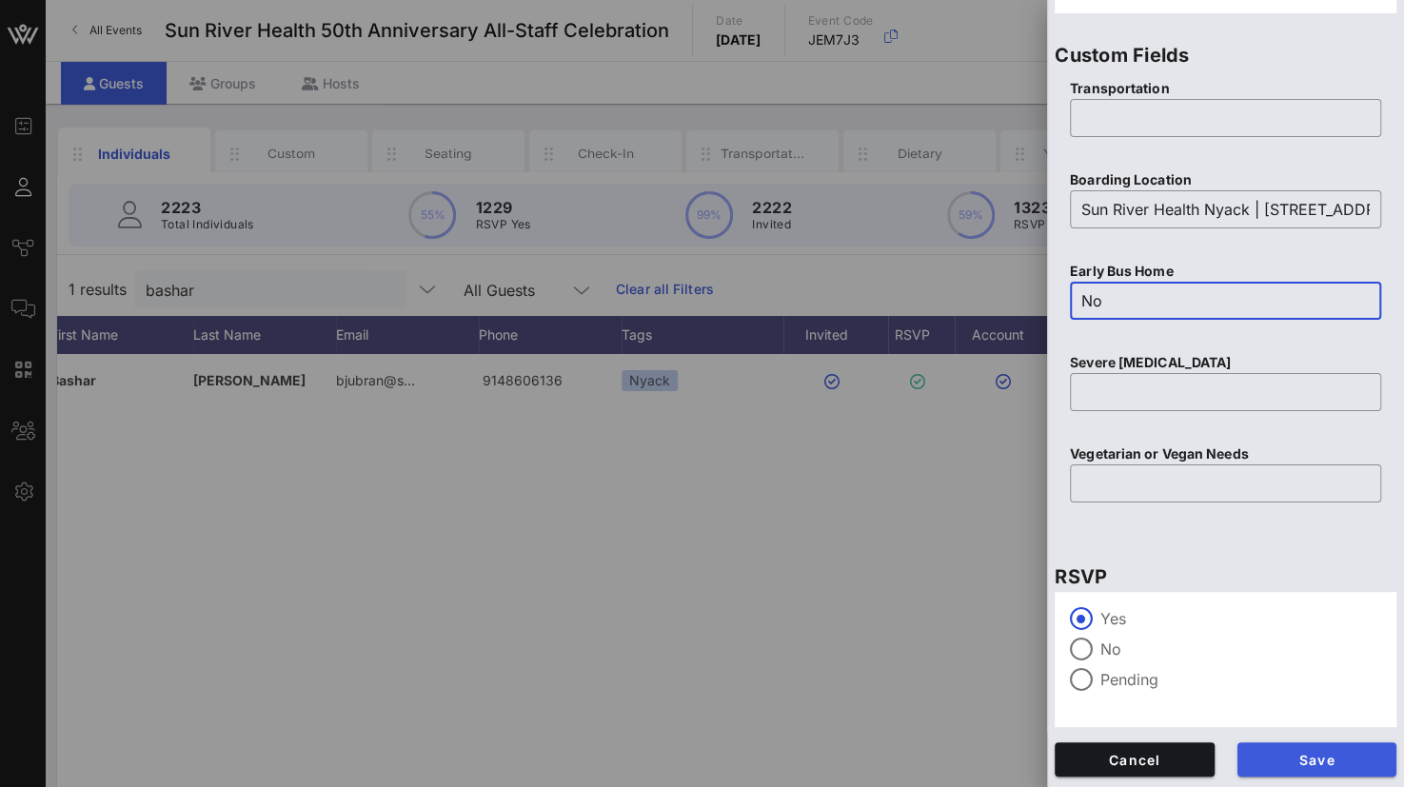
type input "No"
click at [1291, 758] on span "Save" at bounding box center [1317, 760] width 129 height 16
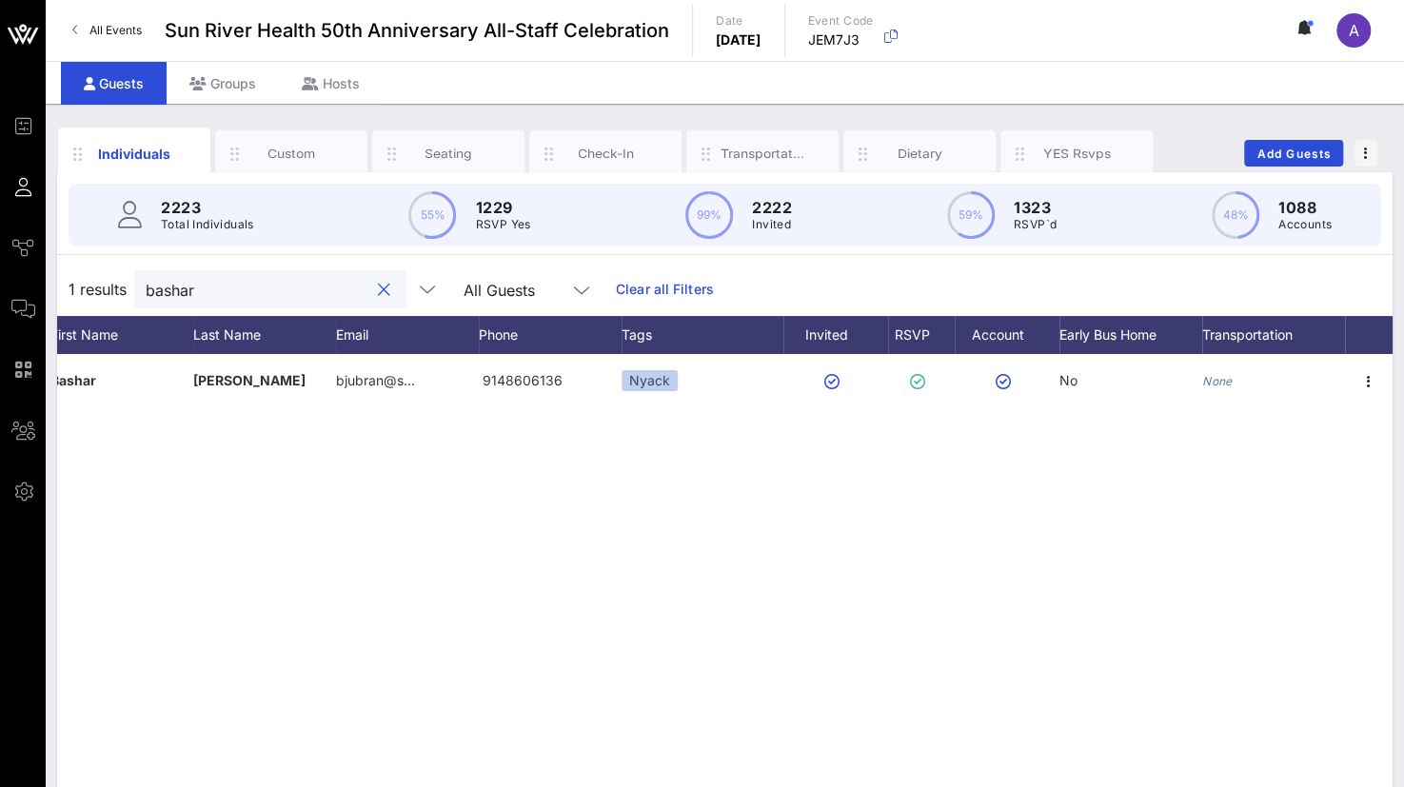
drag, startPoint x: 218, startPoint y: 294, endPoint x: 129, endPoint y: 279, distance: 89.8
click at [129, 279] on div "1 results bashar All Guests Clear all Filters" at bounding box center [724, 289] width 1335 height 53
paste input "Xiverliz [PERSON_NAME]"
type input "Xiverliz [PERSON_NAME]"
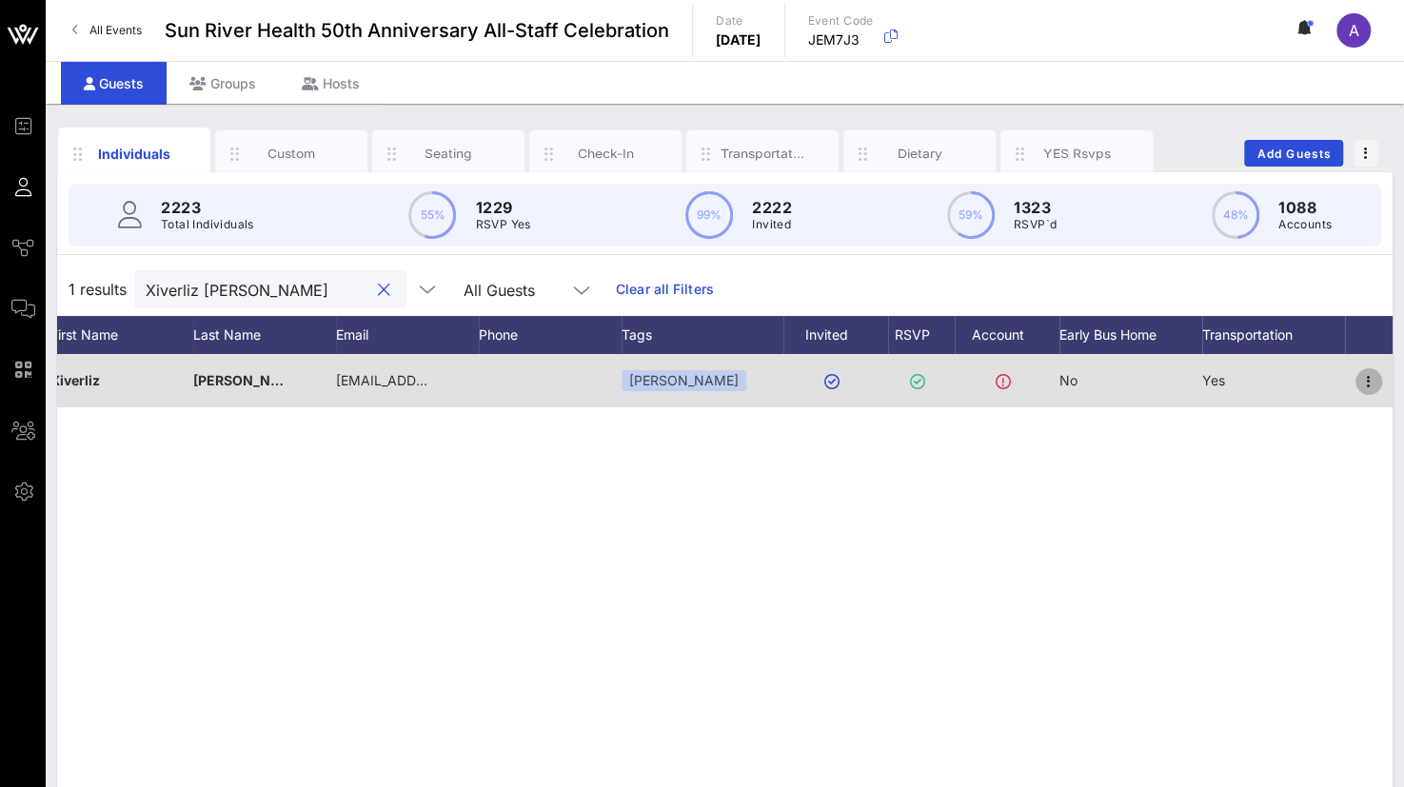
click at [1372, 378] on icon "button" at bounding box center [1368, 381] width 23 height 23
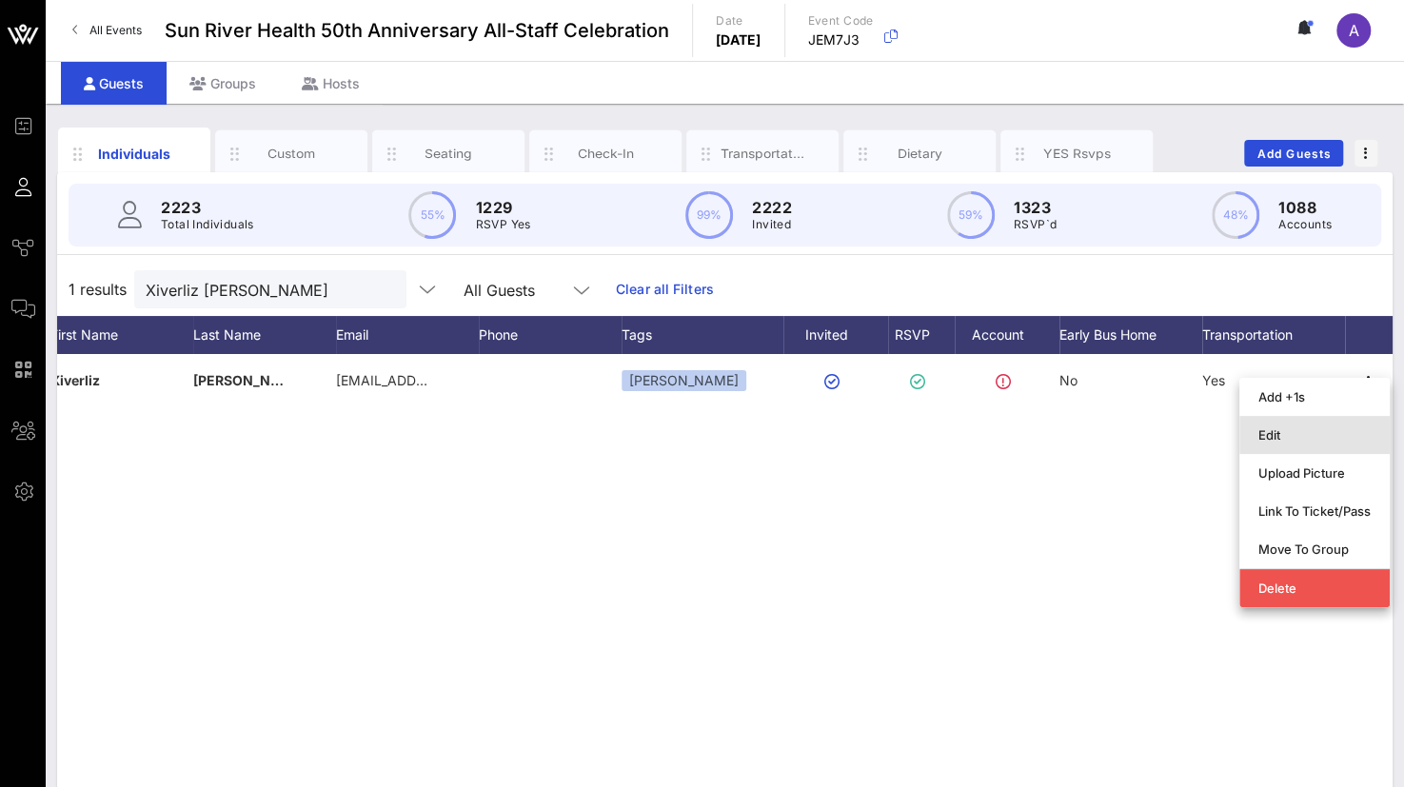
click at [1287, 431] on div "Edit" at bounding box center [1314, 434] width 112 height 15
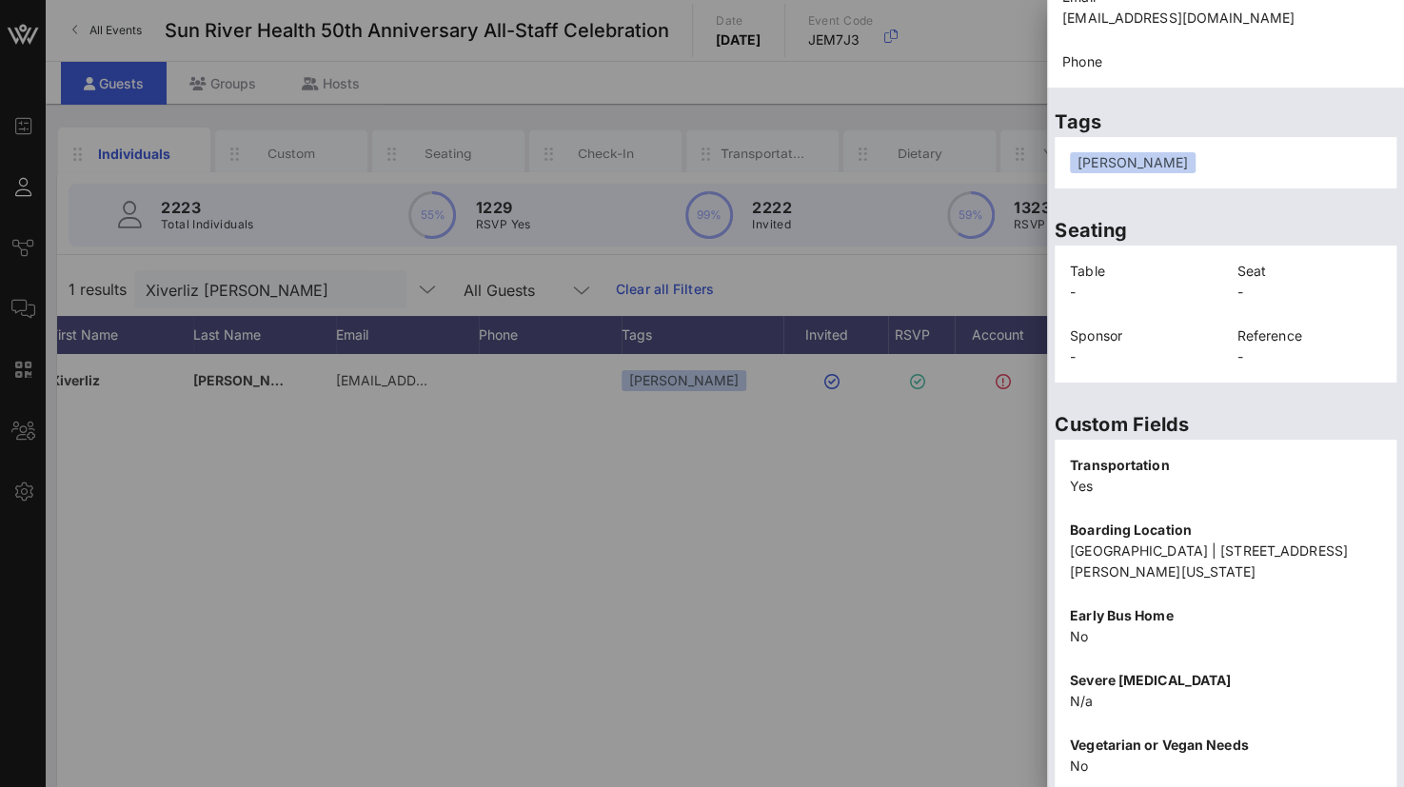
scroll to position [412, 0]
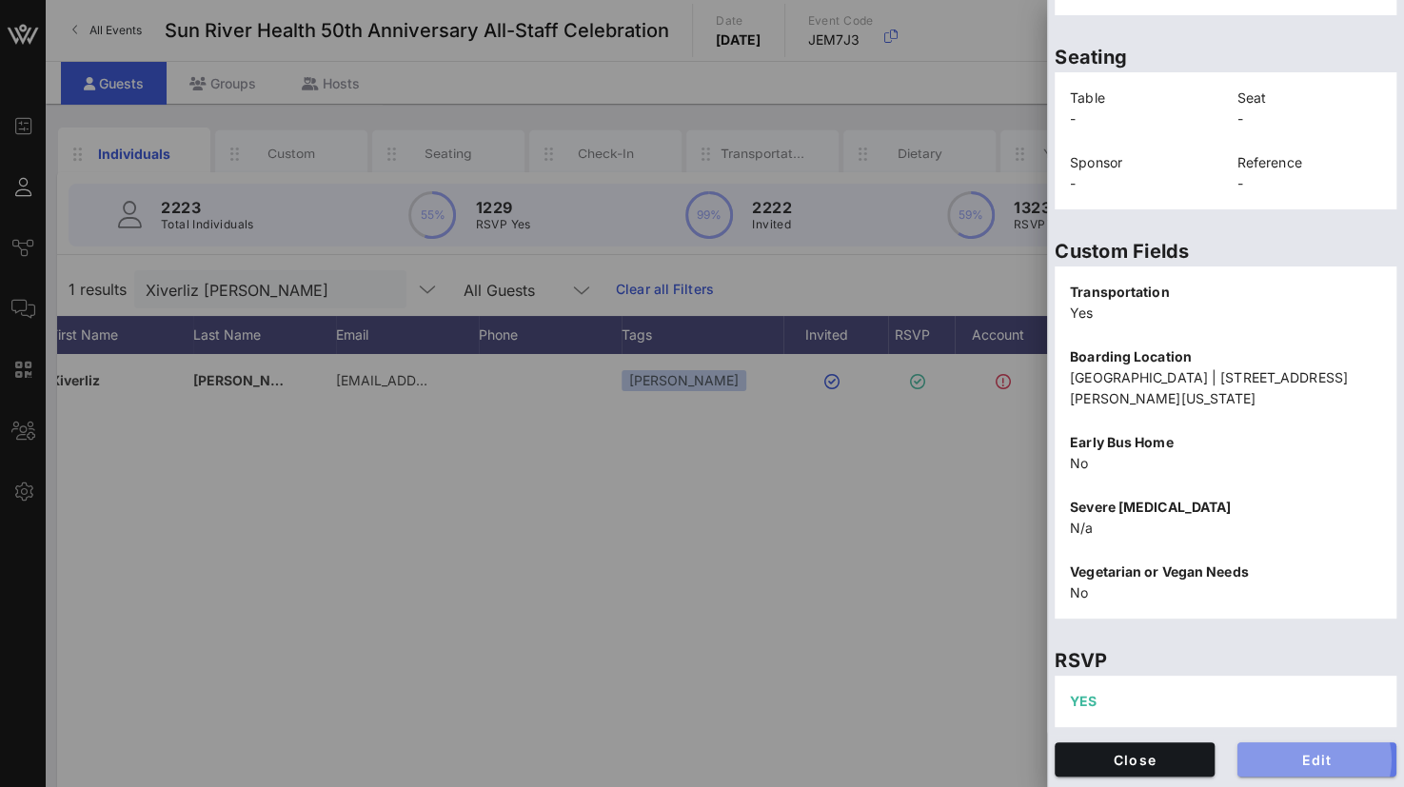
click at [1281, 756] on span "Edit" at bounding box center [1317, 760] width 129 height 16
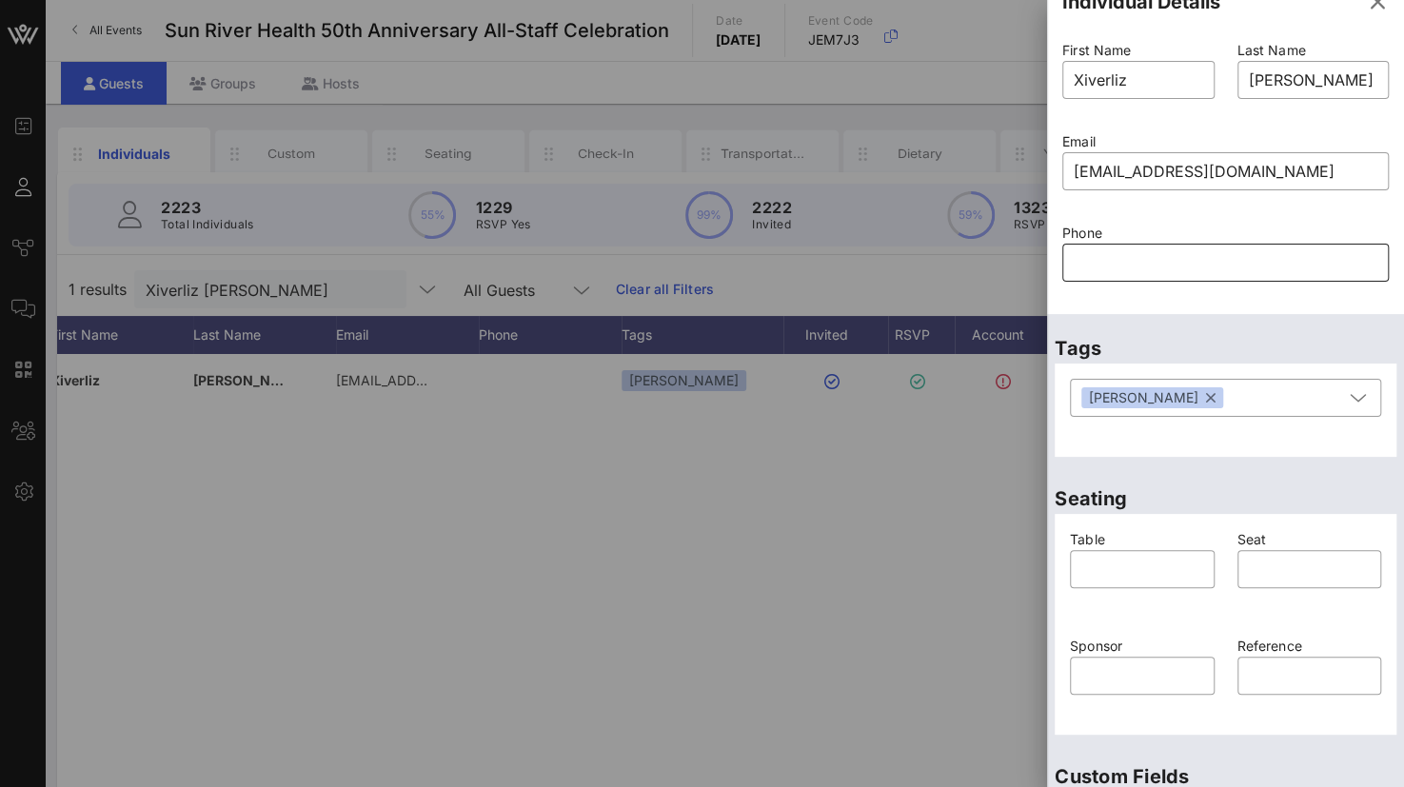
scroll to position [0, 0]
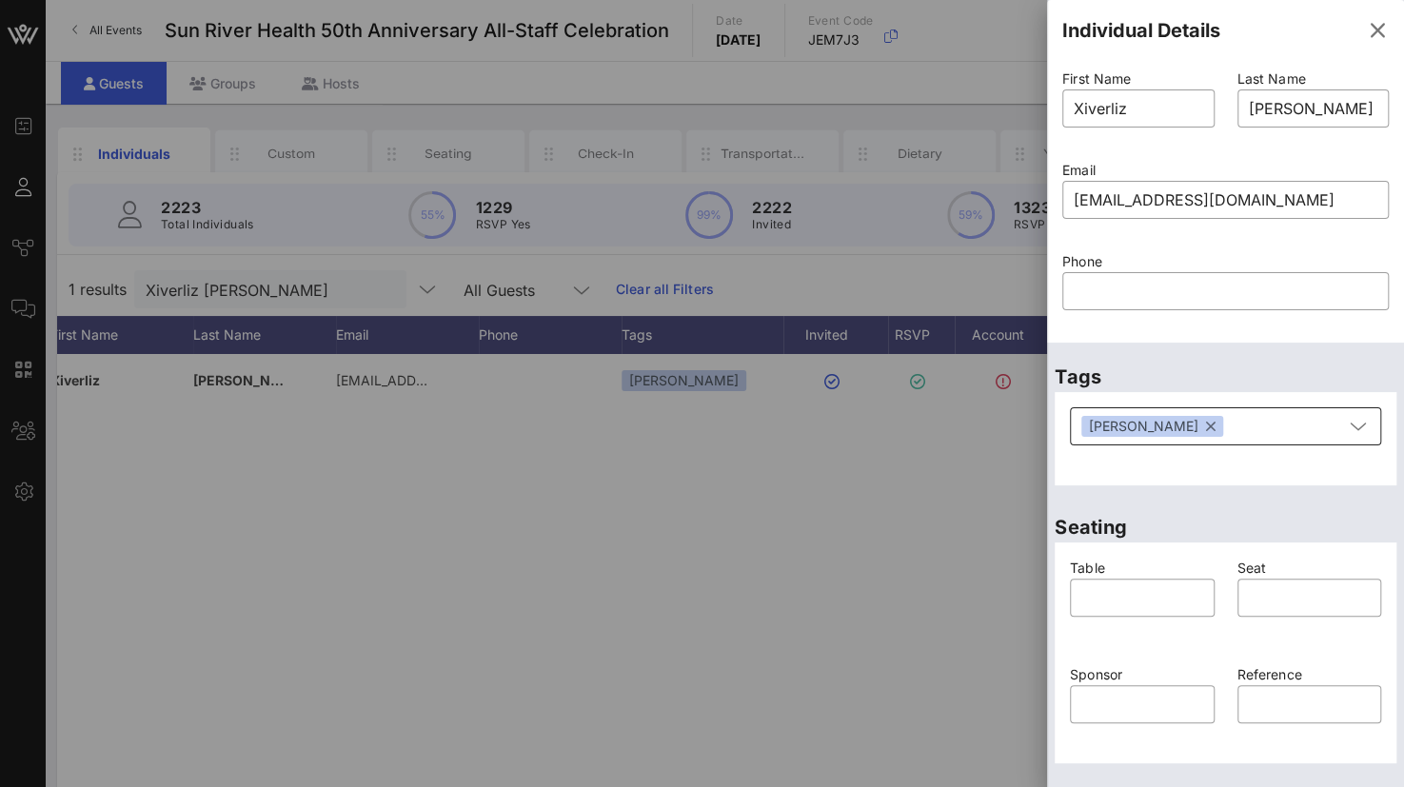
click at [1206, 429] on button "button" at bounding box center [1211, 426] width 10 height 21
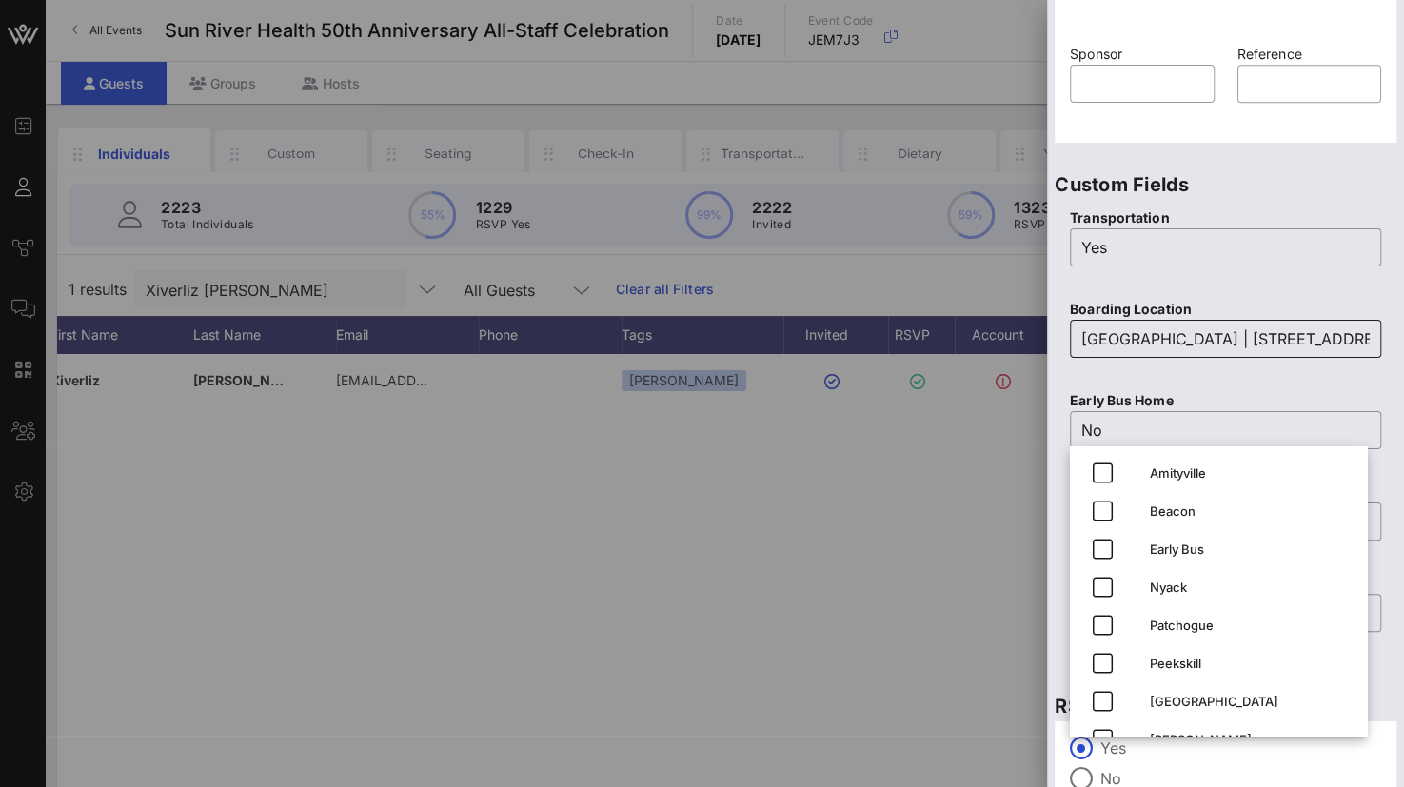
scroll to position [666, 0]
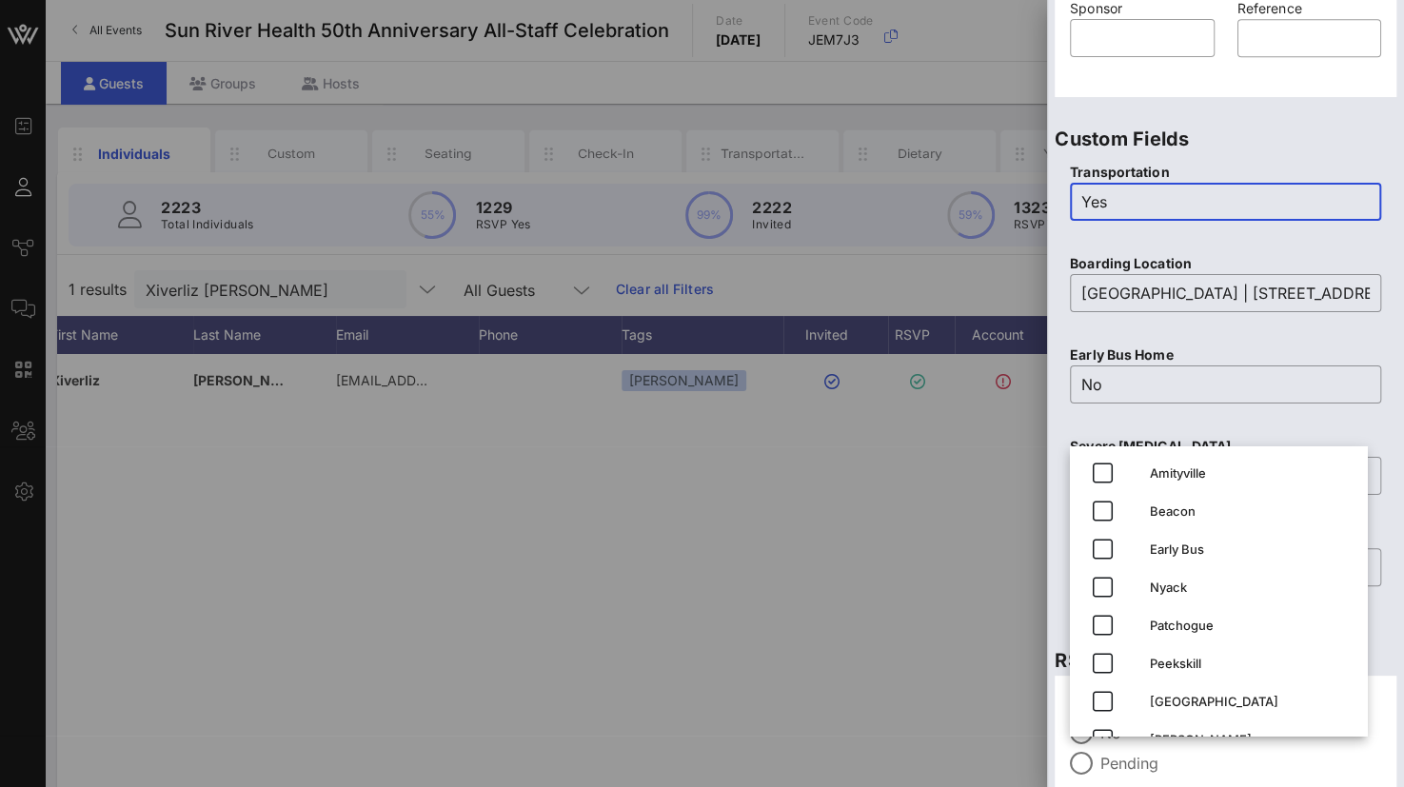
drag, startPoint x: 1184, startPoint y: 208, endPoint x: 963, endPoint y: 207, distance: 220.8
click at [963, 207] on div "Event Builder Guests Journeys Comms QR Scanner Team Settings Sun River Health 5…" at bounding box center [702, 472] width 1404 height 944
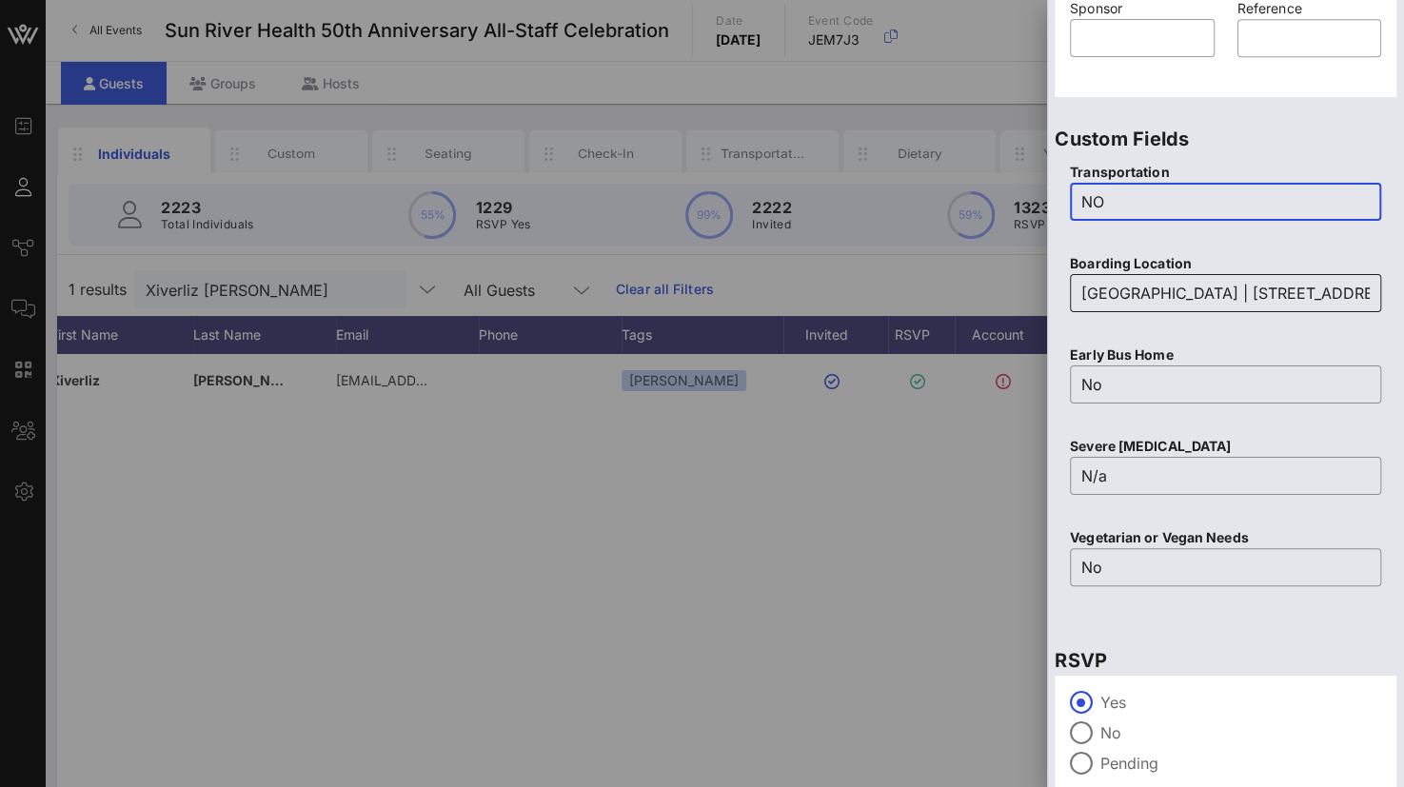
drag, startPoint x: 1079, startPoint y: 288, endPoint x: 1290, endPoint y: 295, distance: 210.5
type input "NO"
click at [1293, 295] on div "​ [GEOGRAPHIC_DATA] | [STREET_ADDRESS][PERSON_NAME][US_STATE]" at bounding box center [1225, 293] width 311 height 38
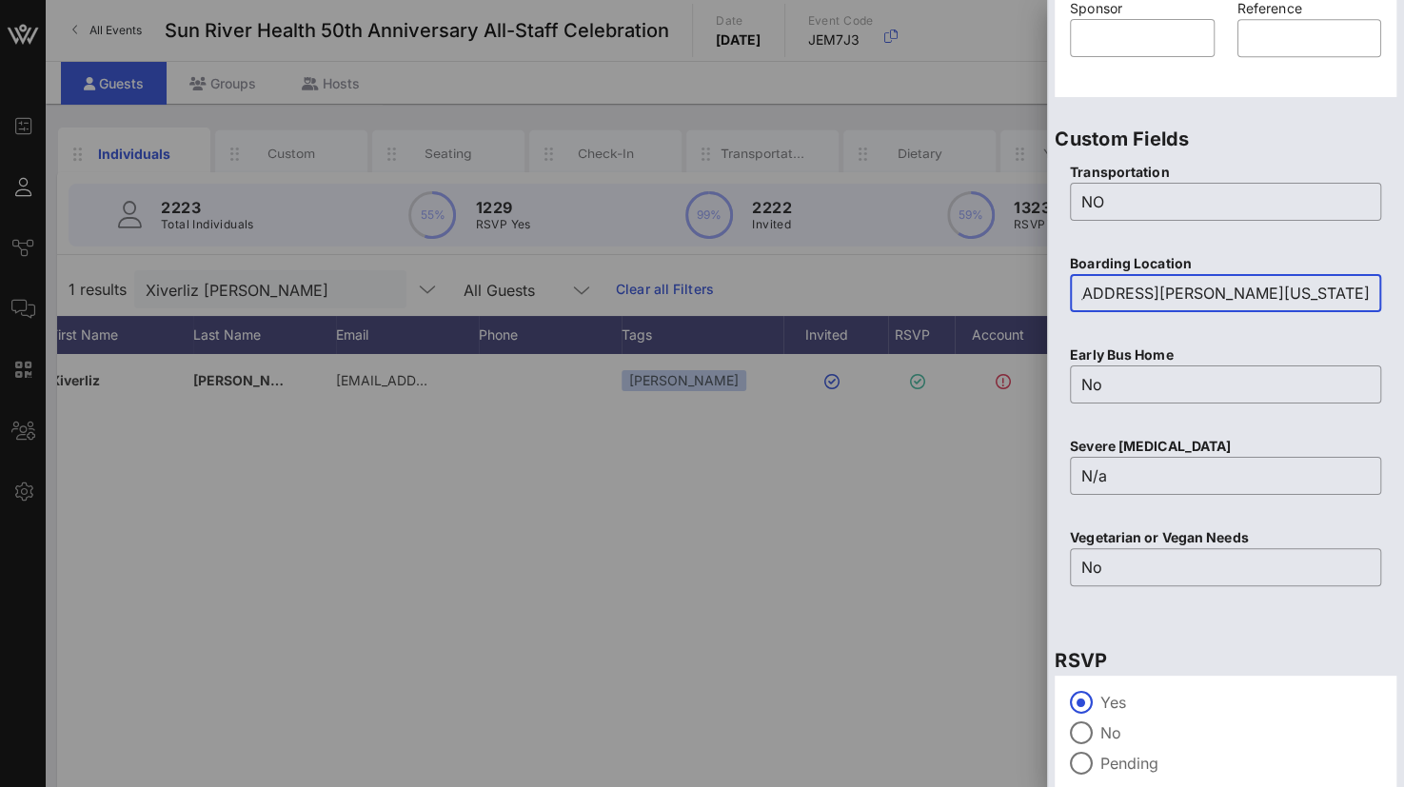
drag, startPoint x: 1355, startPoint y: 290, endPoint x: 973, endPoint y: 292, distance: 382.6
click at [973, 292] on div "Event Builder Guests Journeys Comms QR Scanner Team Settings Sun River Health 5…" at bounding box center [702, 472] width 1404 height 944
click at [1156, 271] on p "Boarding Location" at bounding box center [1225, 263] width 311 height 21
drag, startPoint x: 1163, startPoint y: 299, endPoint x: 1378, endPoint y: 304, distance: 215.2
click at [1378, 304] on div "Transportation ​ NO Boarding Location ​ [GEOGRAPHIC_DATA] | [STREET_ADDRESS][PE…" at bounding box center [1226, 386] width 342 height 464
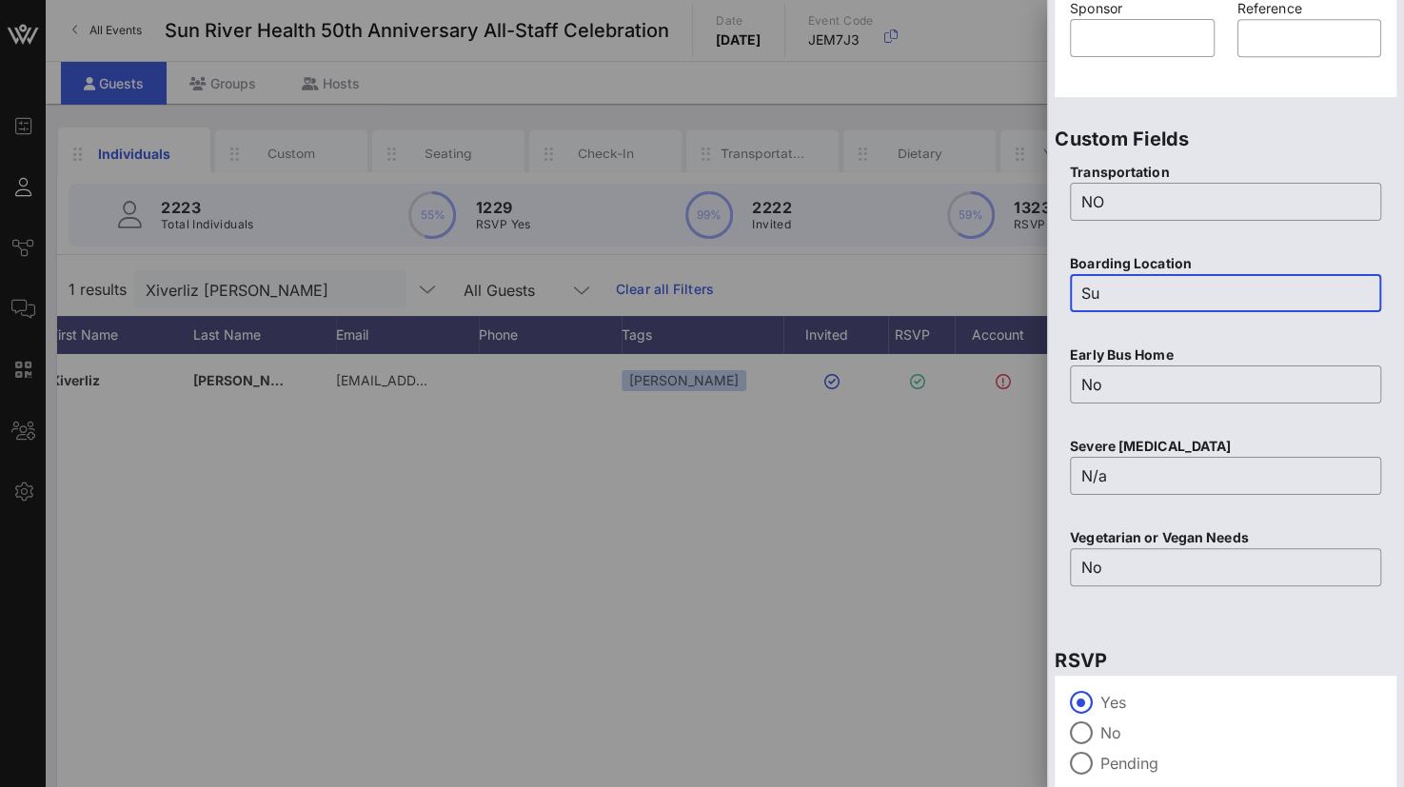
scroll to position [0, 0]
type input "S"
click at [1131, 382] on input "No" at bounding box center [1225, 384] width 288 height 30
type input "N/A"
click at [1089, 292] on input "text" at bounding box center [1225, 293] width 288 height 30
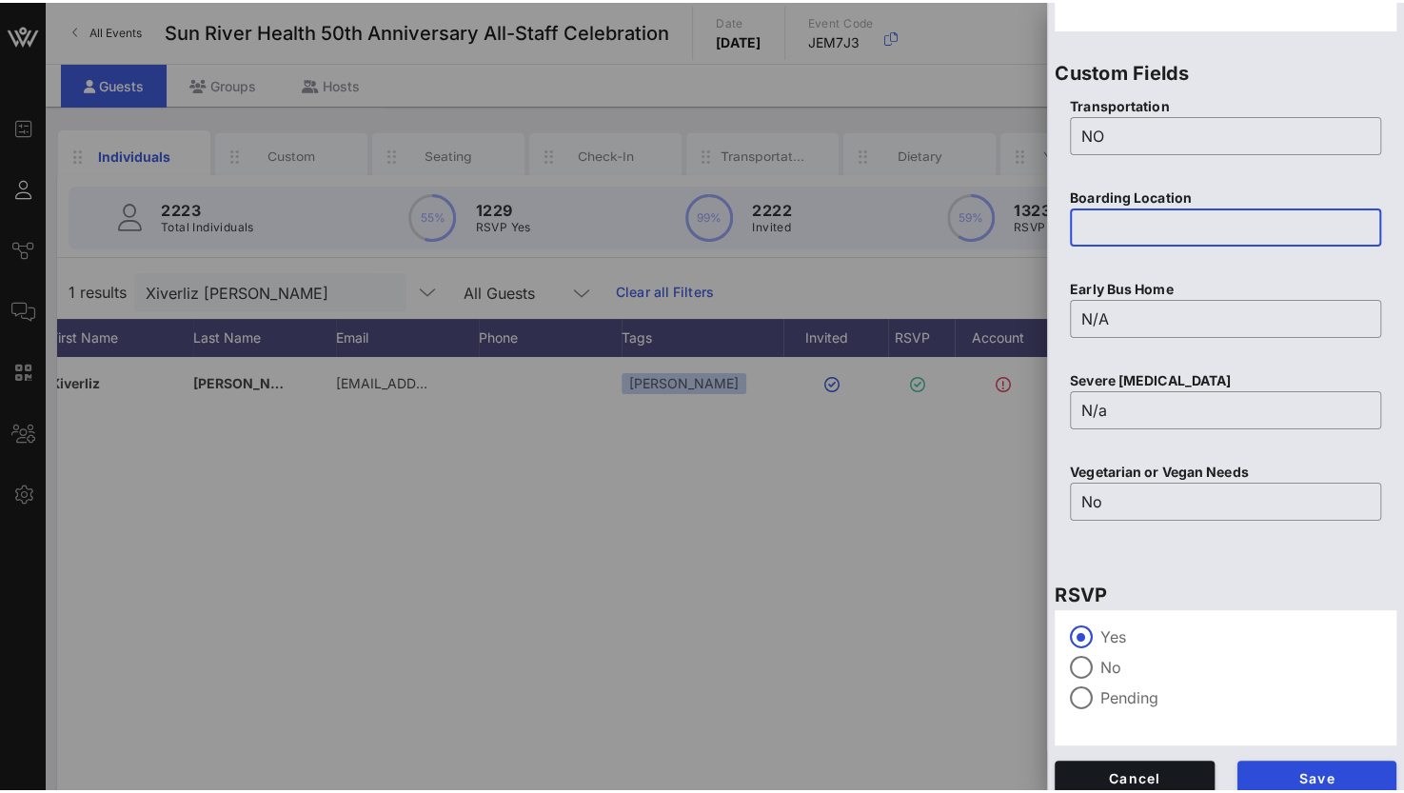
scroll to position [750, 0]
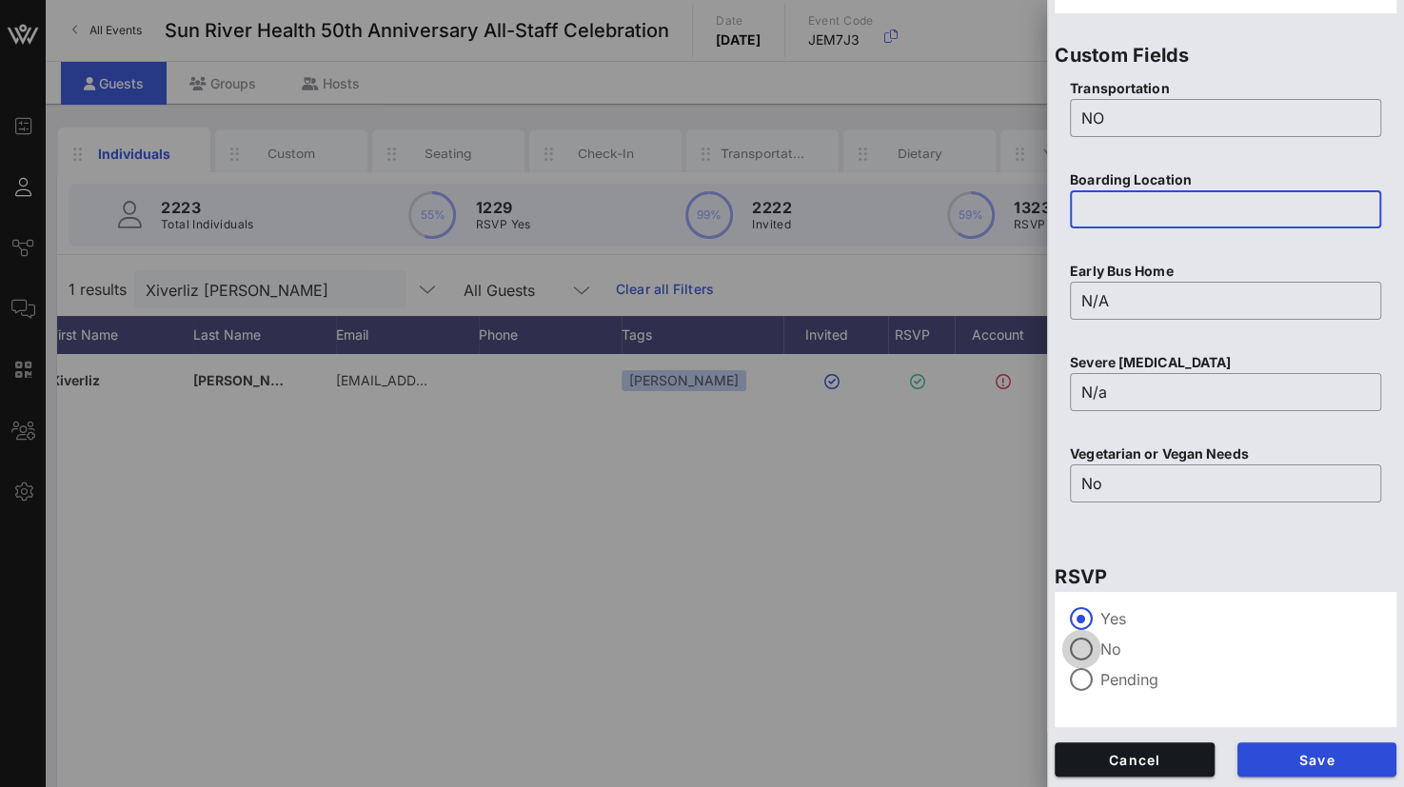
click at [1085, 640] on div at bounding box center [1081, 649] width 32 height 32
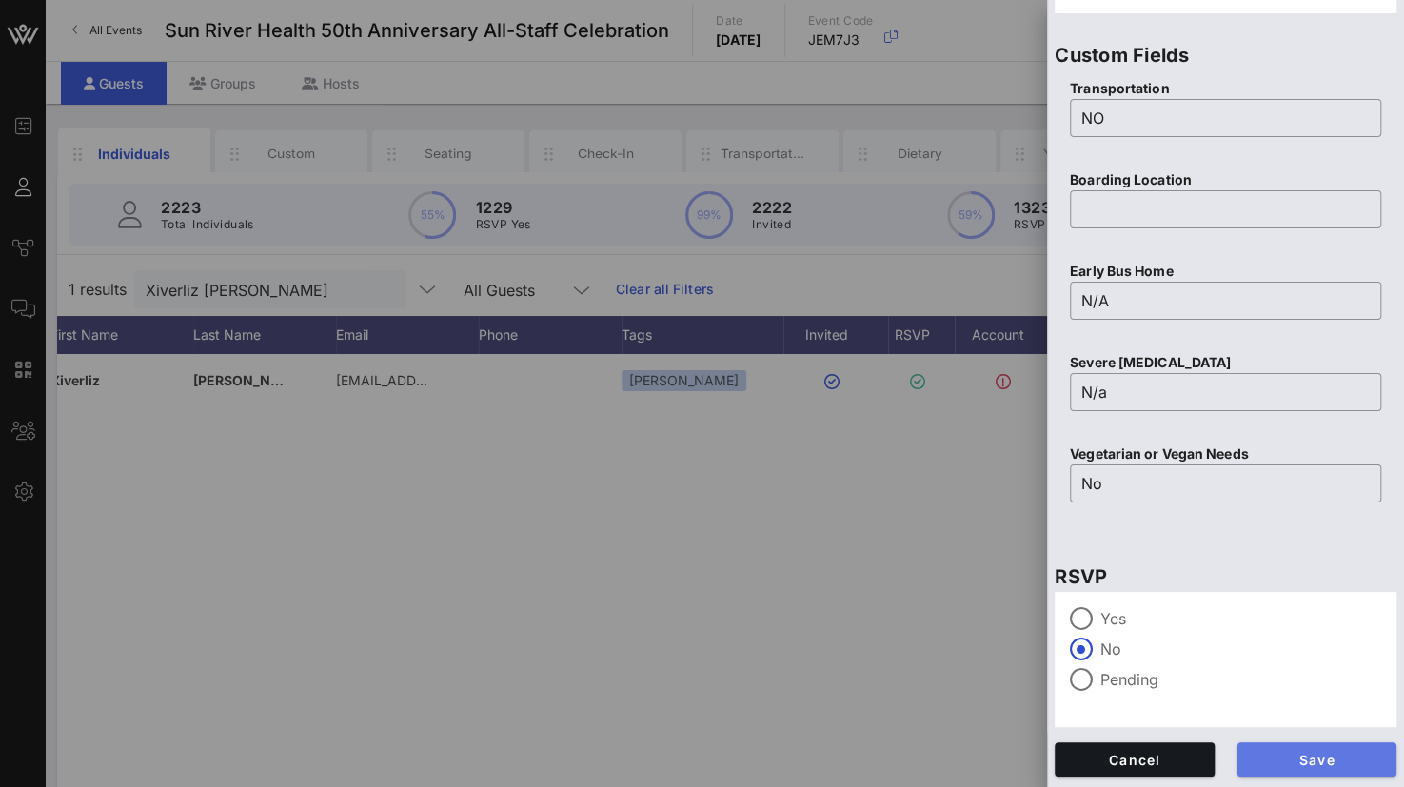
click at [1256, 744] on button "Save" at bounding box center [1317, 759] width 160 height 34
